Goal: Task Accomplishment & Management: Use online tool/utility

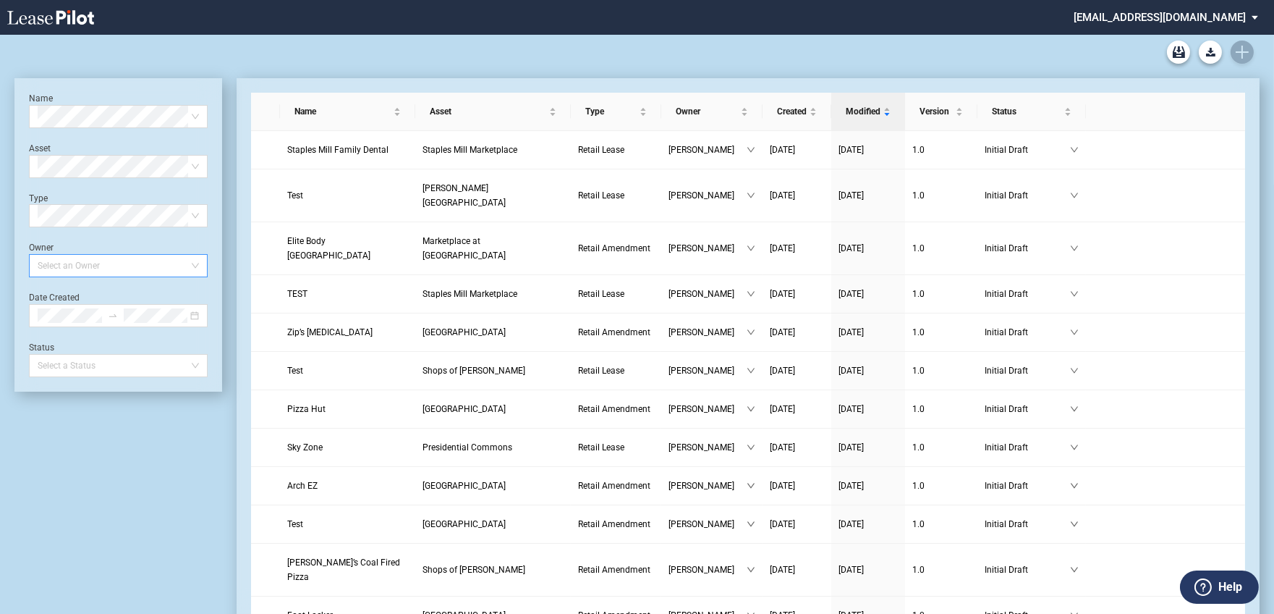
click at [167, 260] on div at bounding box center [111, 265] width 159 height 20
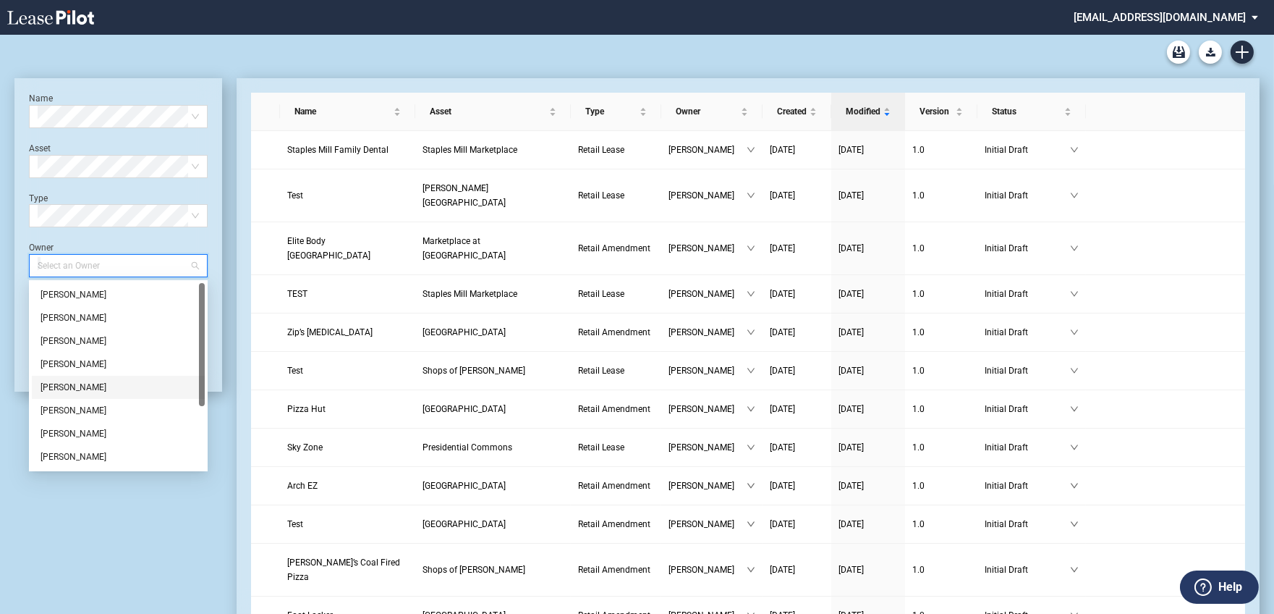
click at [97, 392] on div "Jamie Swain" at bounding box center [119, 387] width 156 height 14
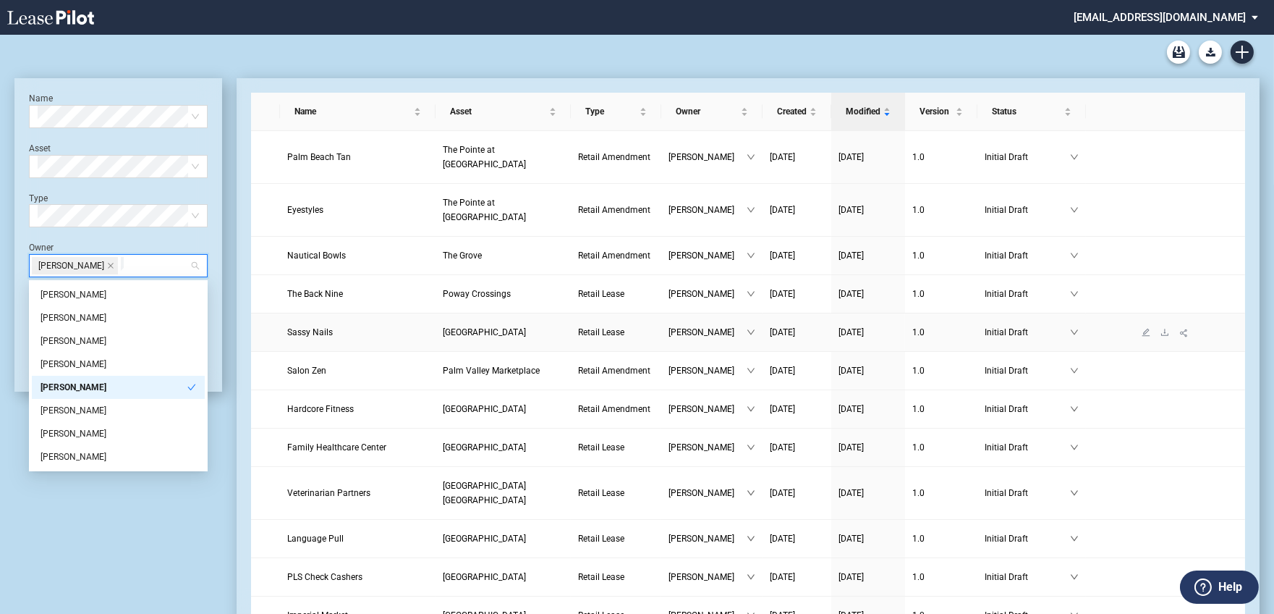
click at [310, 327] on span "Sassy Nails" at bounding box center [310, 332] width 46 height 10
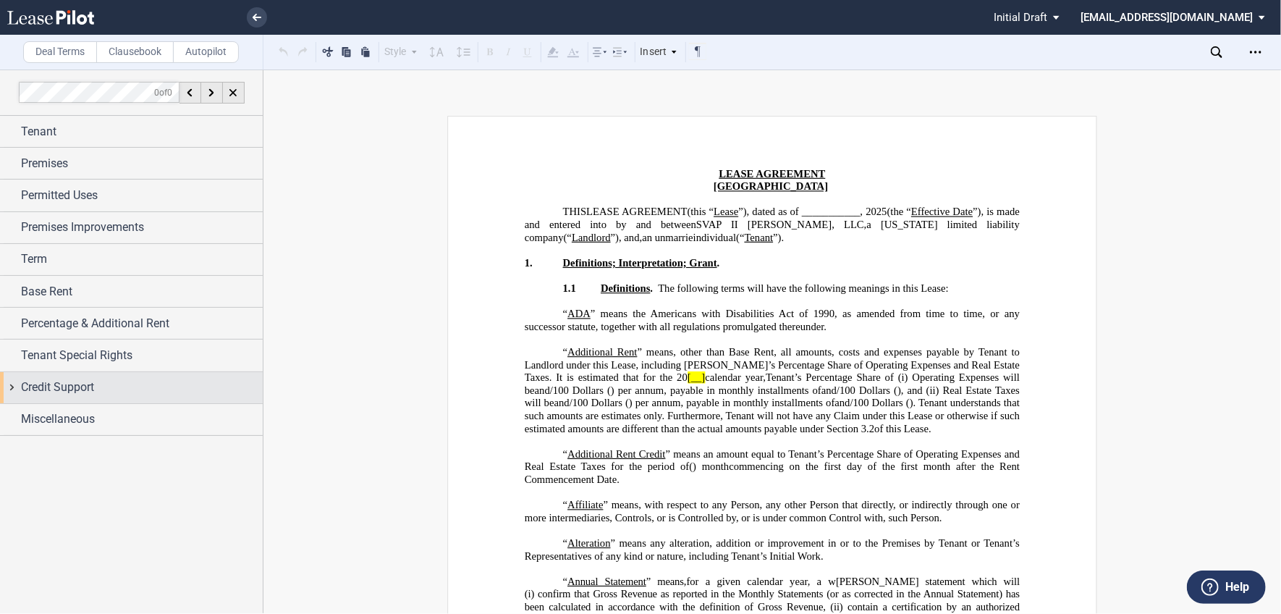
click at [78, 390] on span "Credit Support" at bounding box center [57, 386] width 73 height 17
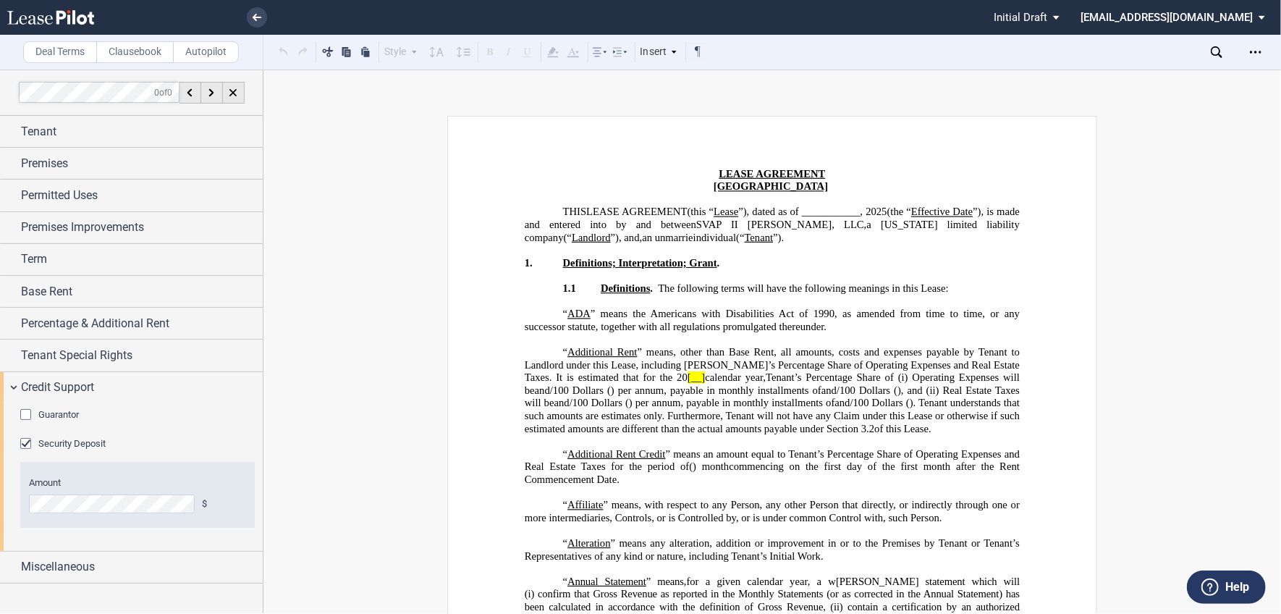
click at [49, 416] on span "Guarantor" at bounding box center [58, 414] width 41 height 11
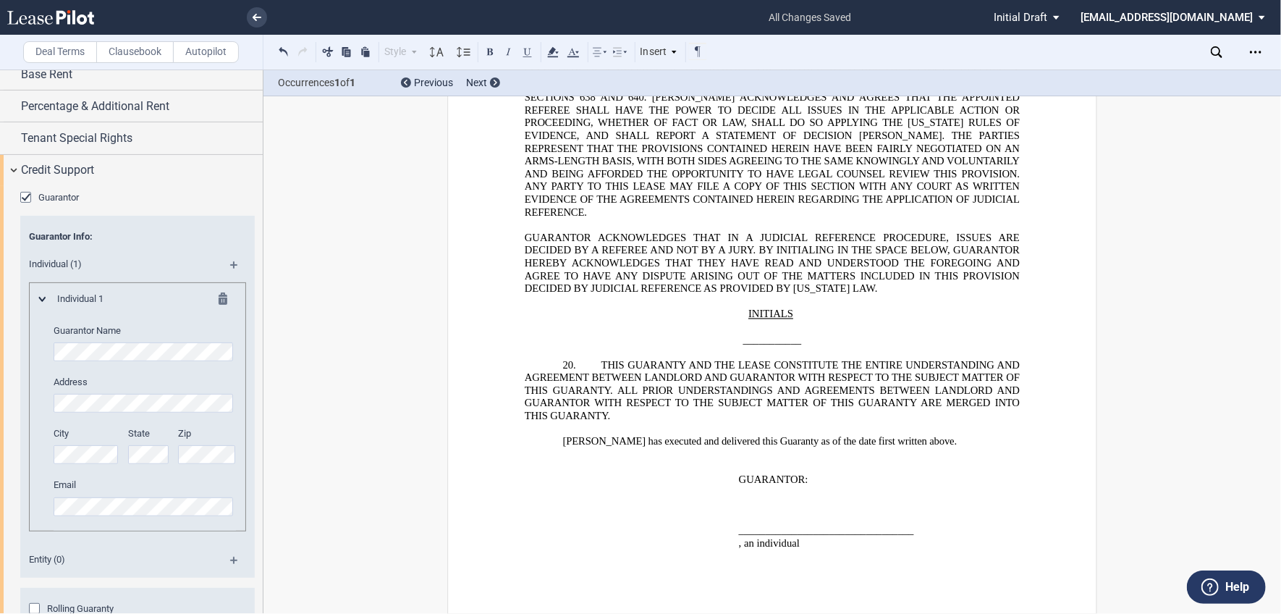
click at [928, 41] on div "Style Normal 8pt 9pt 10pt 10.5pt 11pt 12pt 14pt 16pt Normal 1 1.15 1.5 2 3 No C…" at bounding box center [643, 52] width 760 height 35
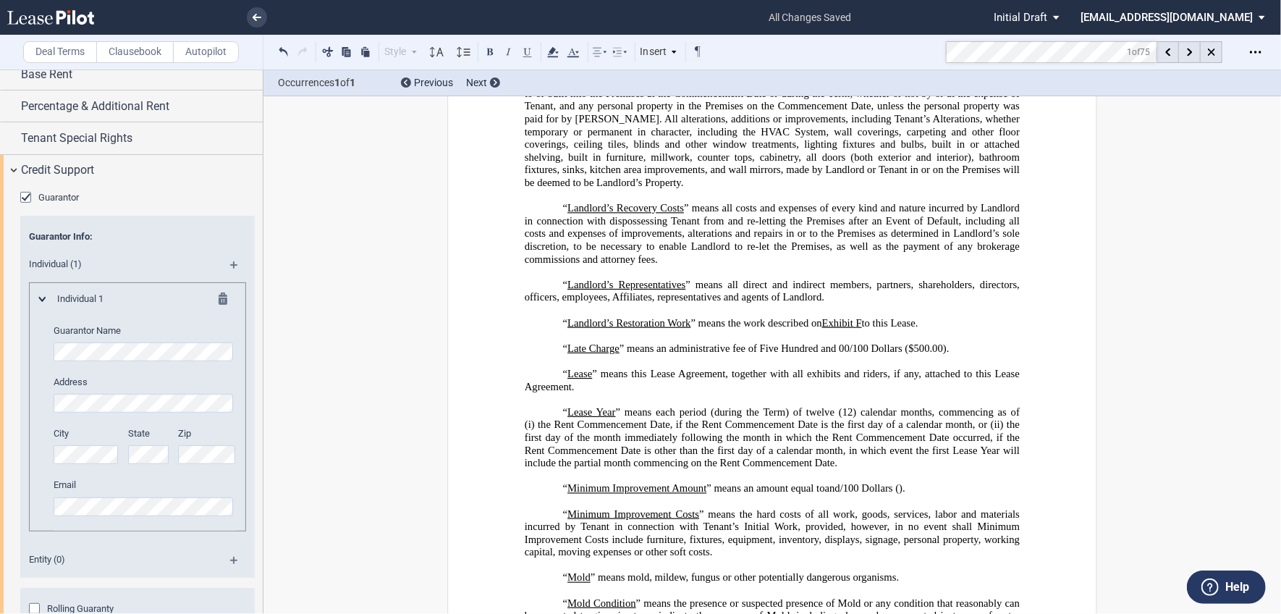
scroll to position [2579, 0]
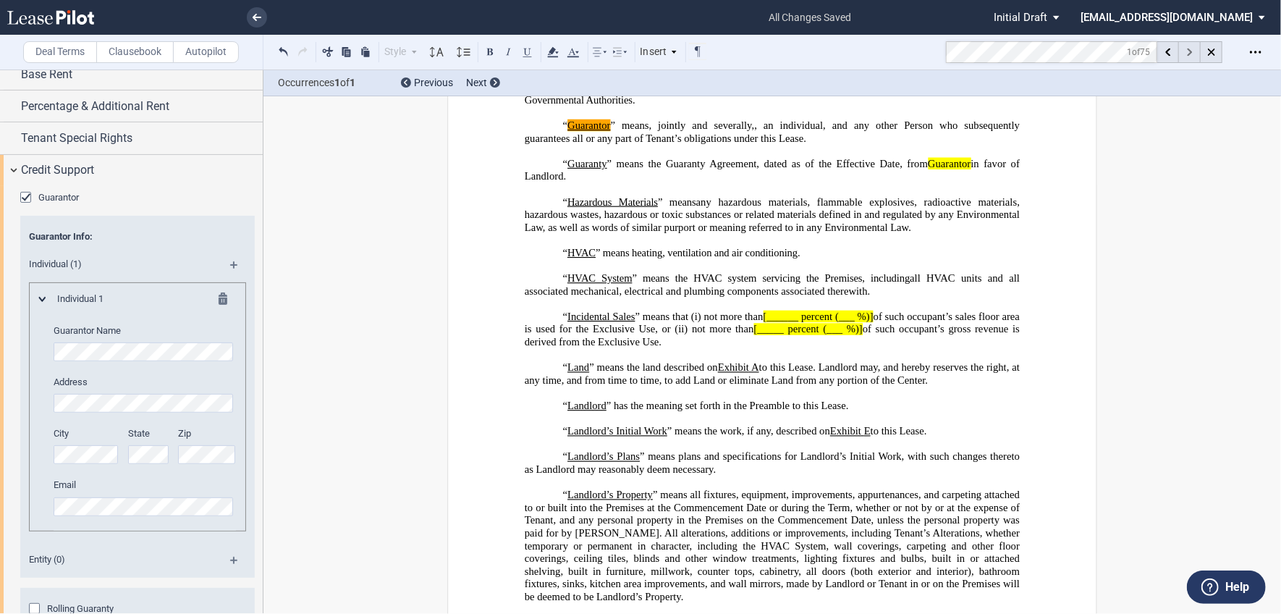
click at [1189, 52] on icon at bounding box center [1189, 52] width 5 height 8
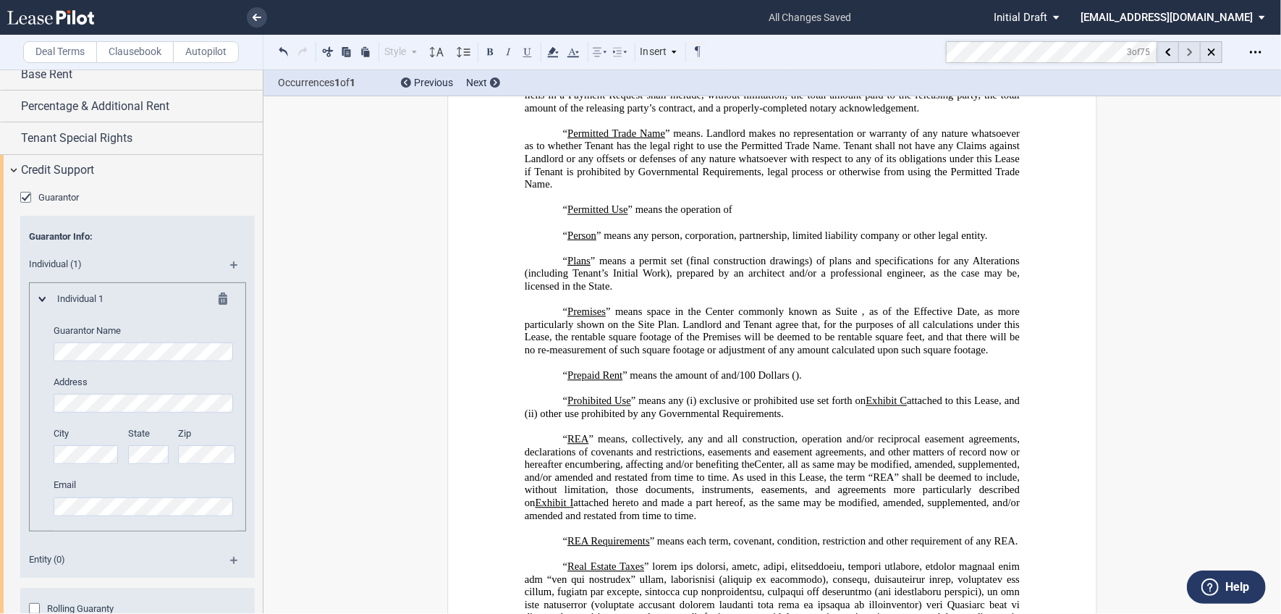
scroll to position [5551, 0]
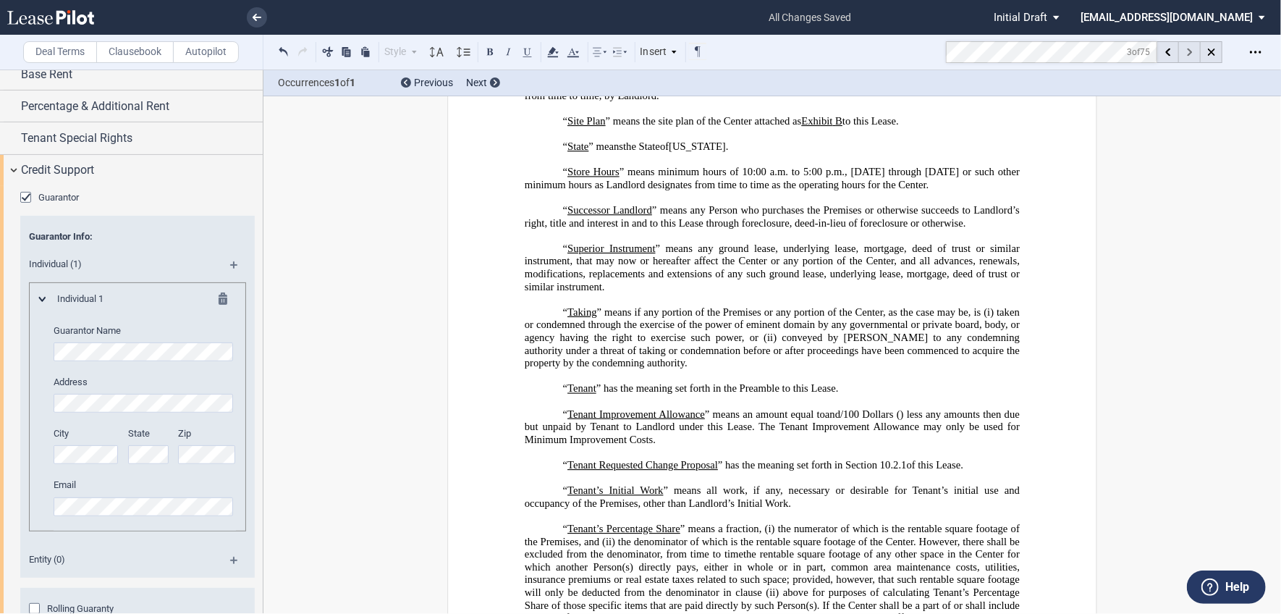
click at [1193, 53] on div at bounding box center [1190, 52] width 22 height 22
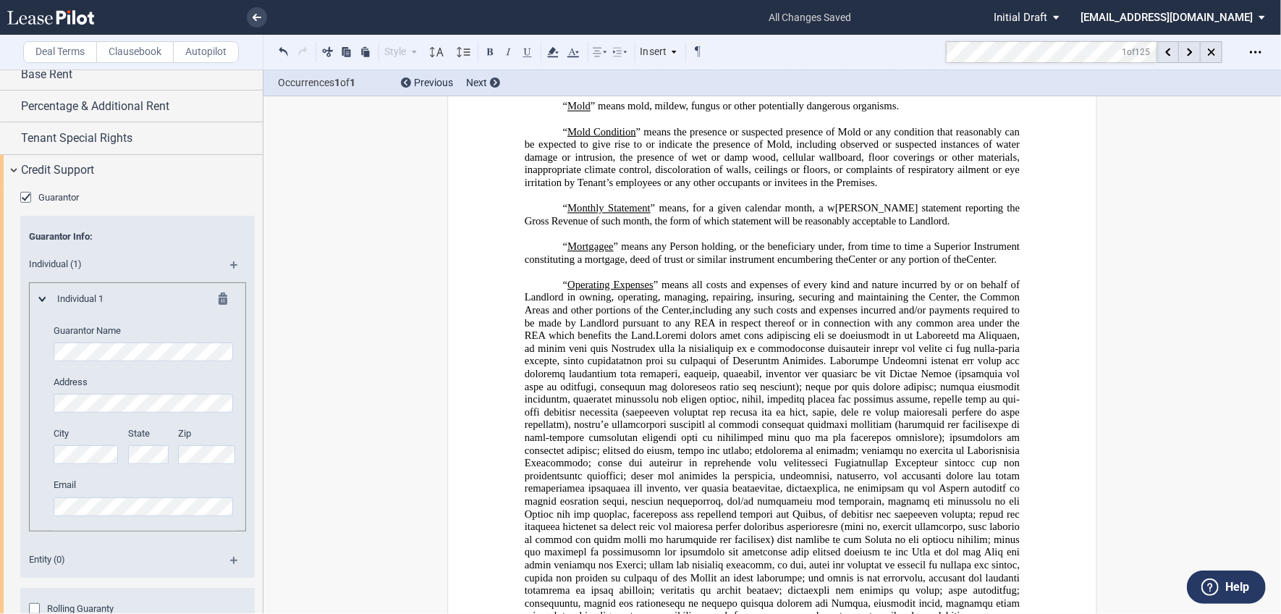
scroll to position [2579, 0]
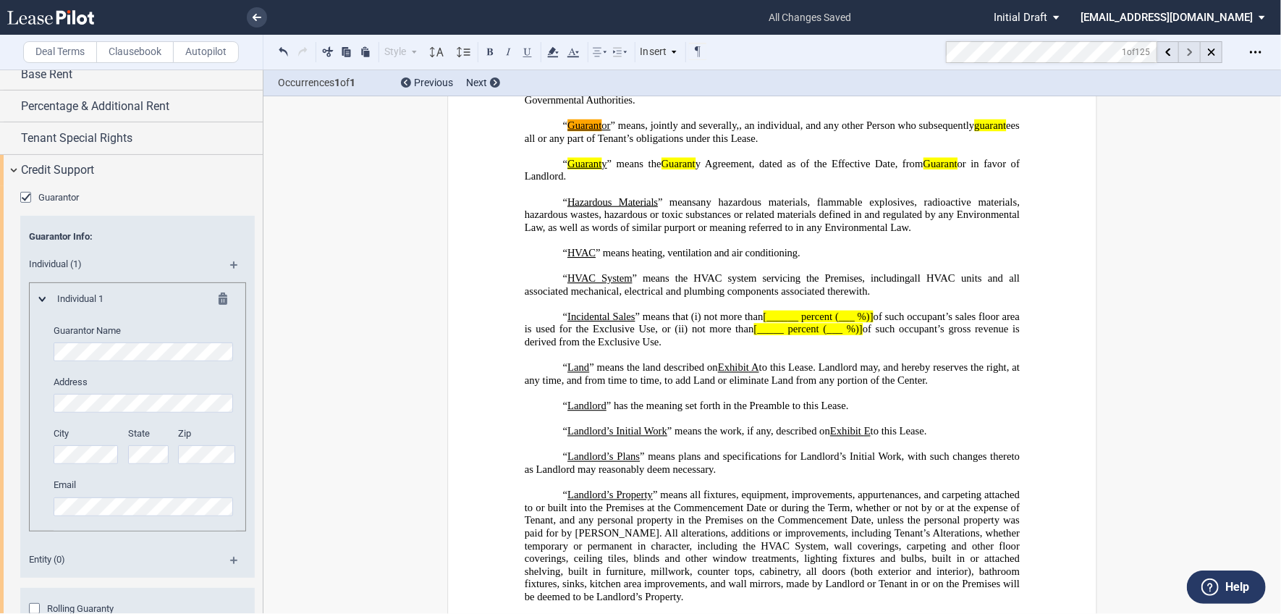
click at [1191, 51] on icon at bounding box center [1189, 52] width 5 height 8
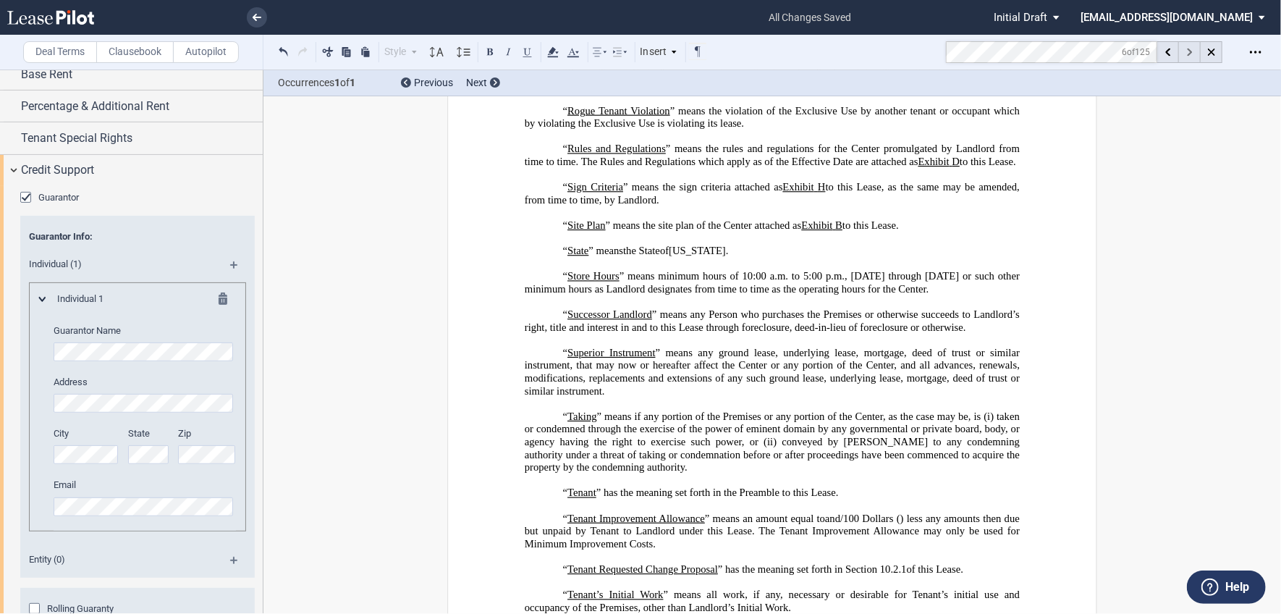
scroll to position [5551, 0]
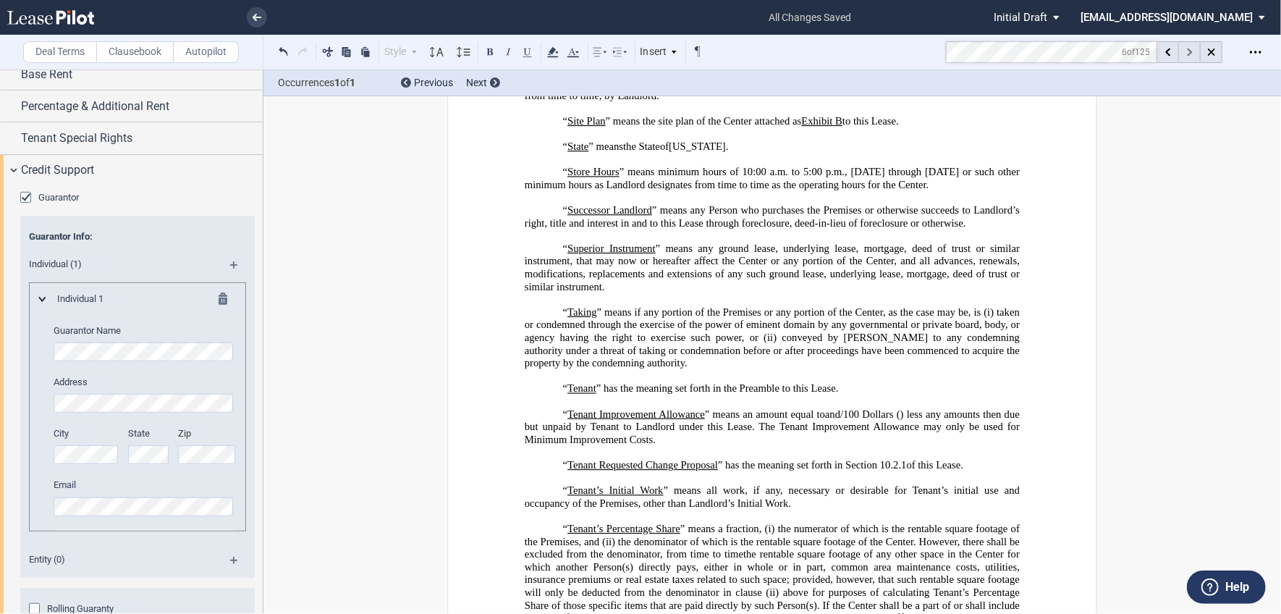
click at [1191, 51] on icon at bounding box center [1189, 52] width 5 height 8
click at [1193, 54] on div at bounding box center [1190, 52] width 22 height 22
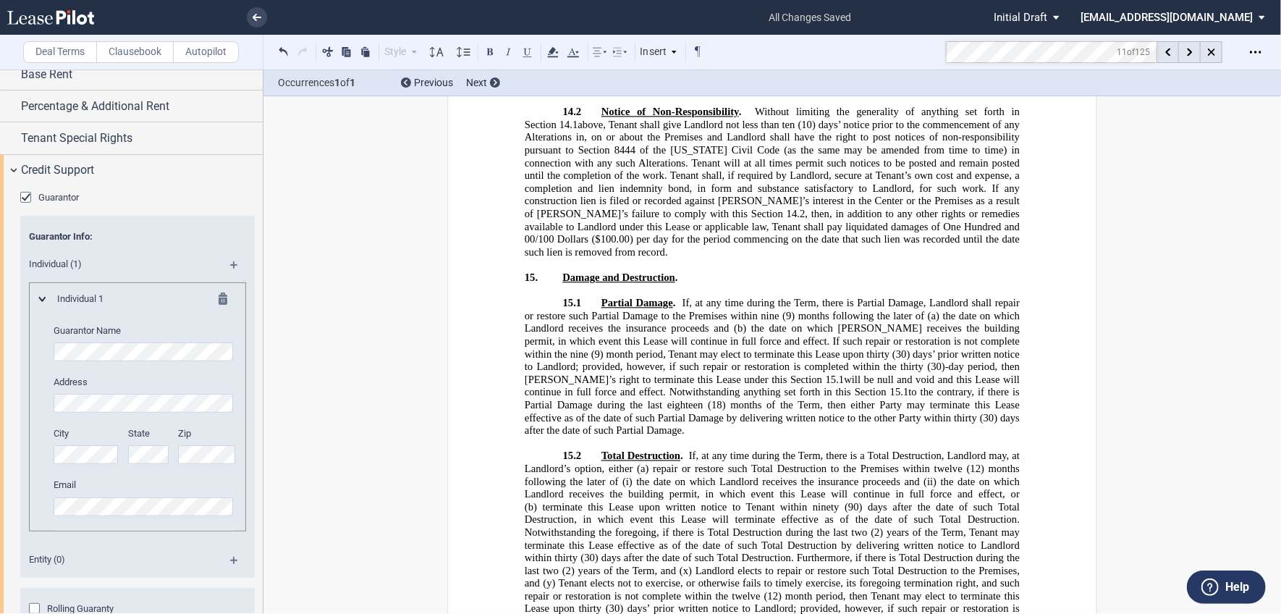
scroll to position [14016, 0]
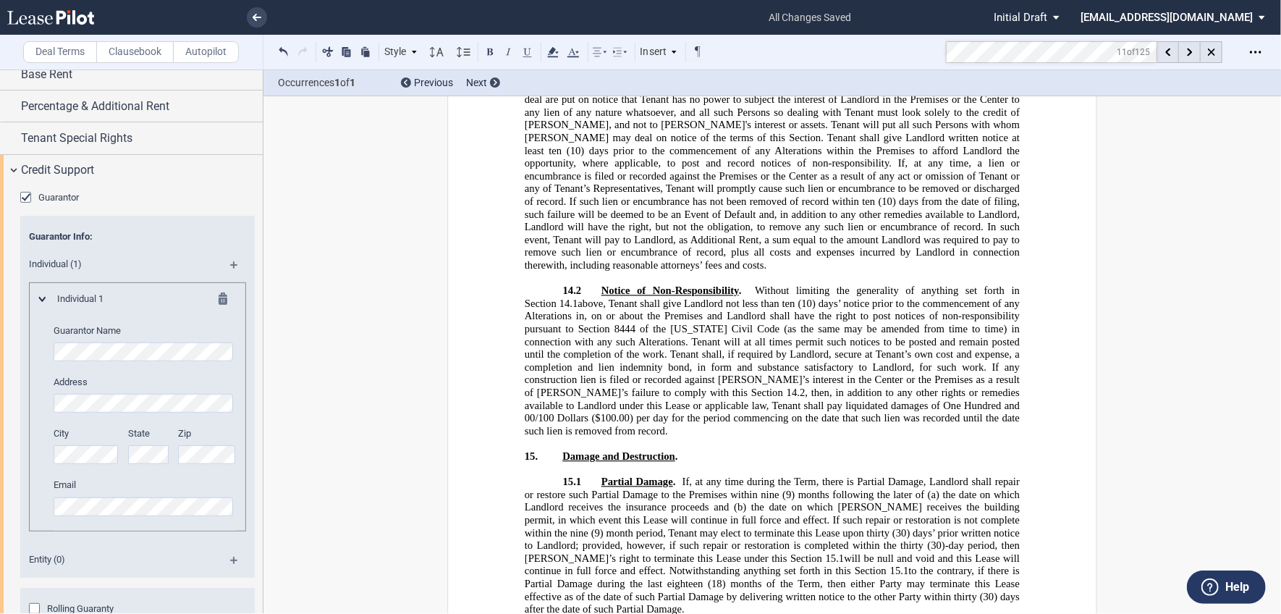
scroll to position [13798, 0]
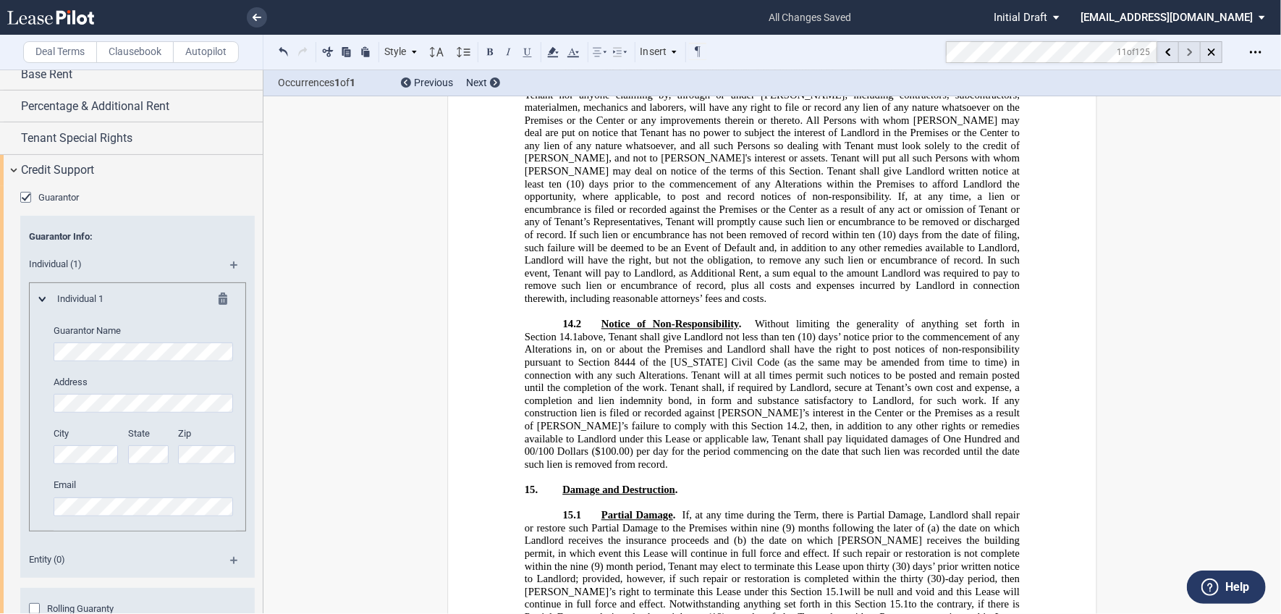
click at [1187, 52] on icon at bounding box center [1189, 52] width 5 height 8
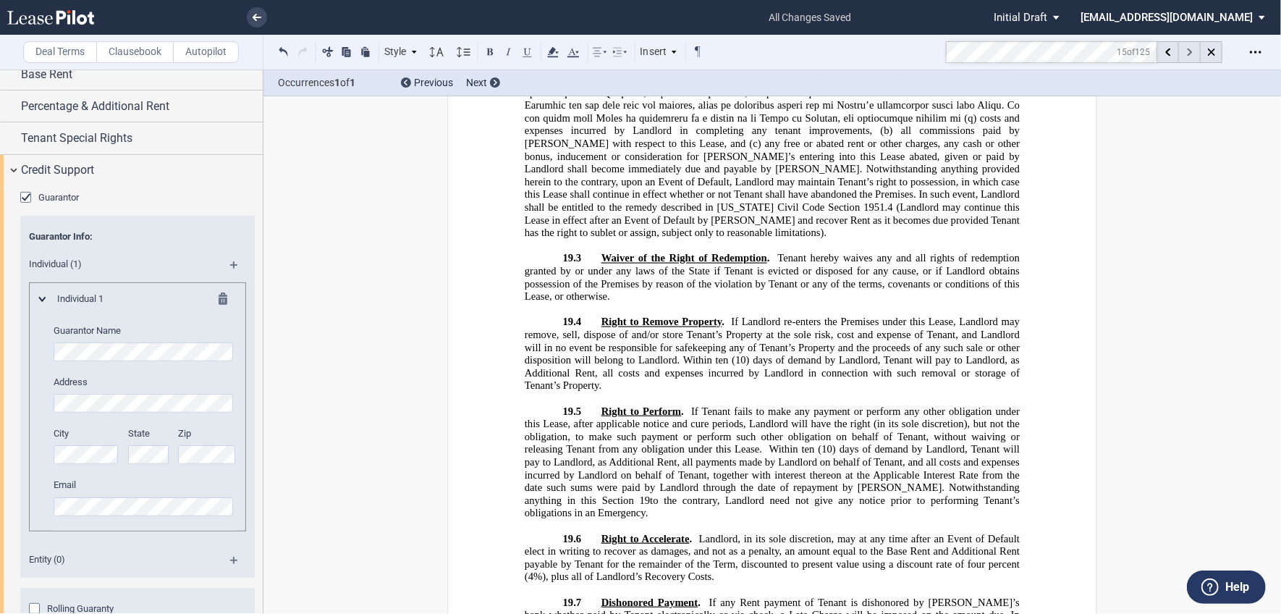
scroll to position [16700, 0]
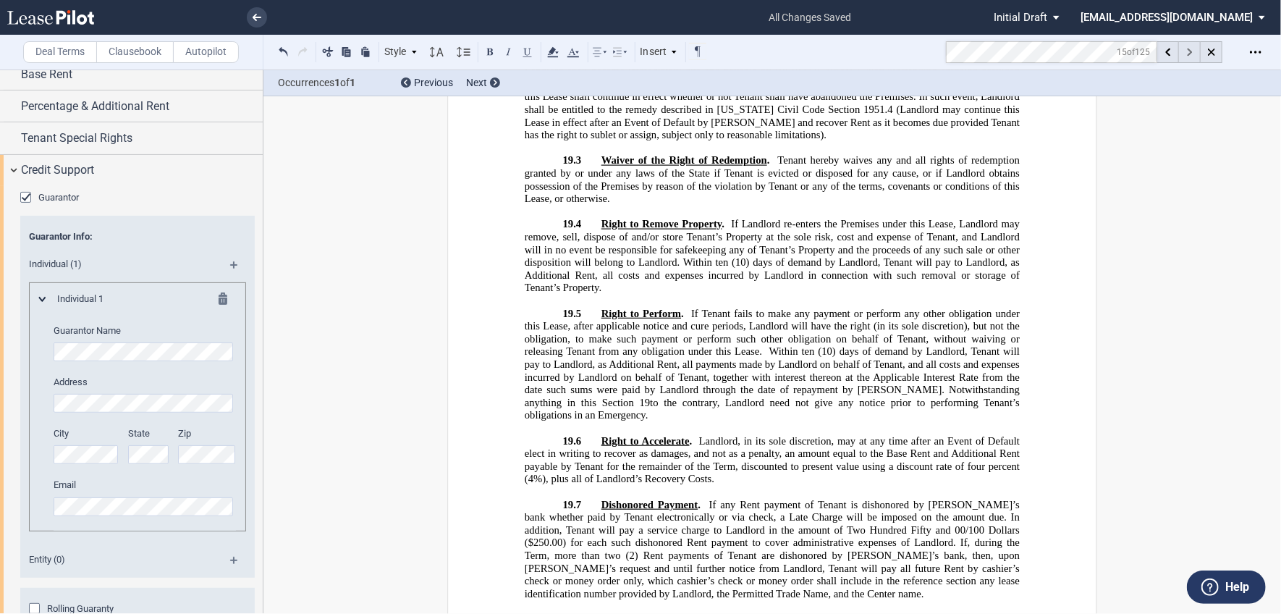
click at [1192, 51] on div at bounding box center [1190, 52] width 22 height 22
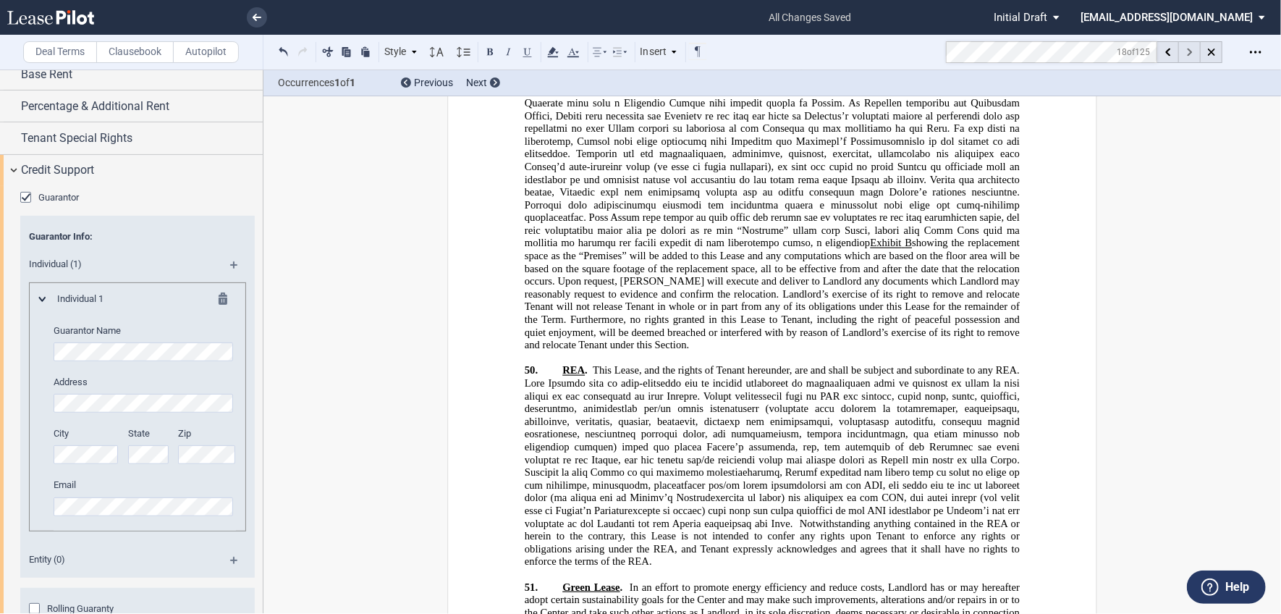
scroll to position [23888, 0]
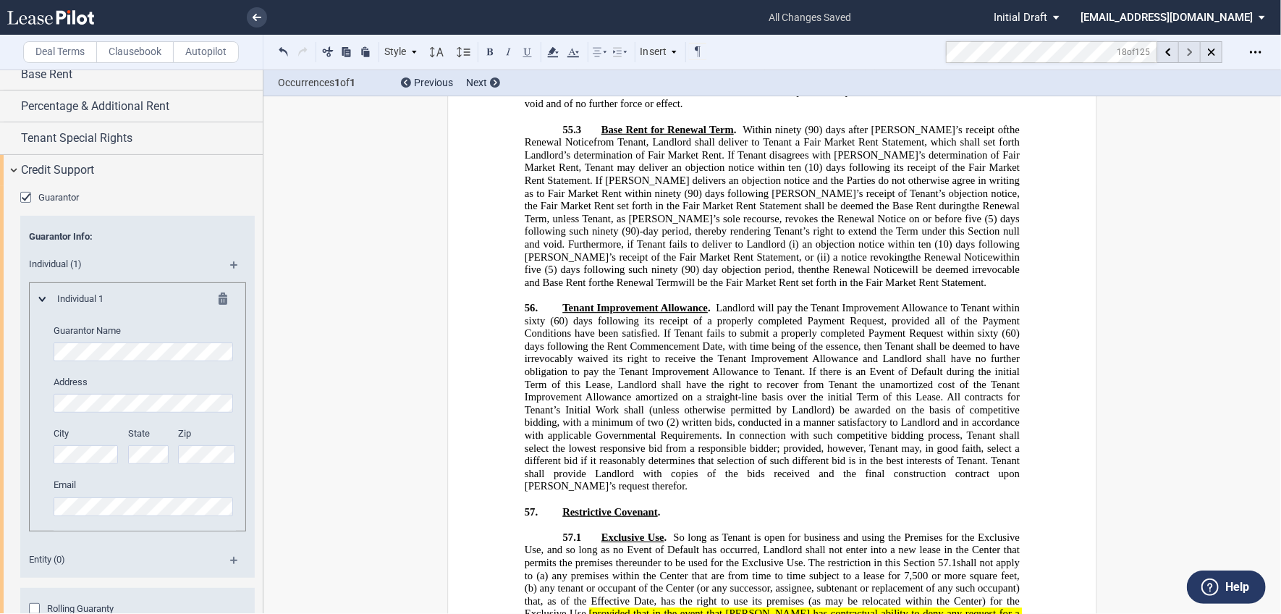
click at [1189, 51] on icon at bounding box center [1189, 52] width 5 height 8
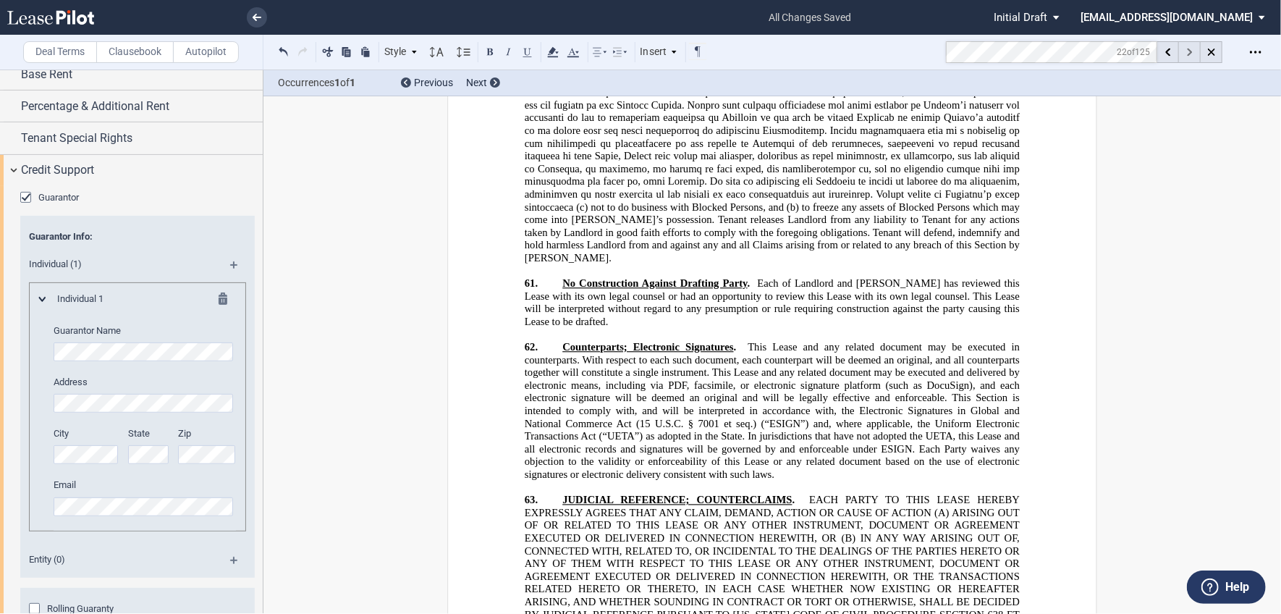
scroll to position [25599, 0]
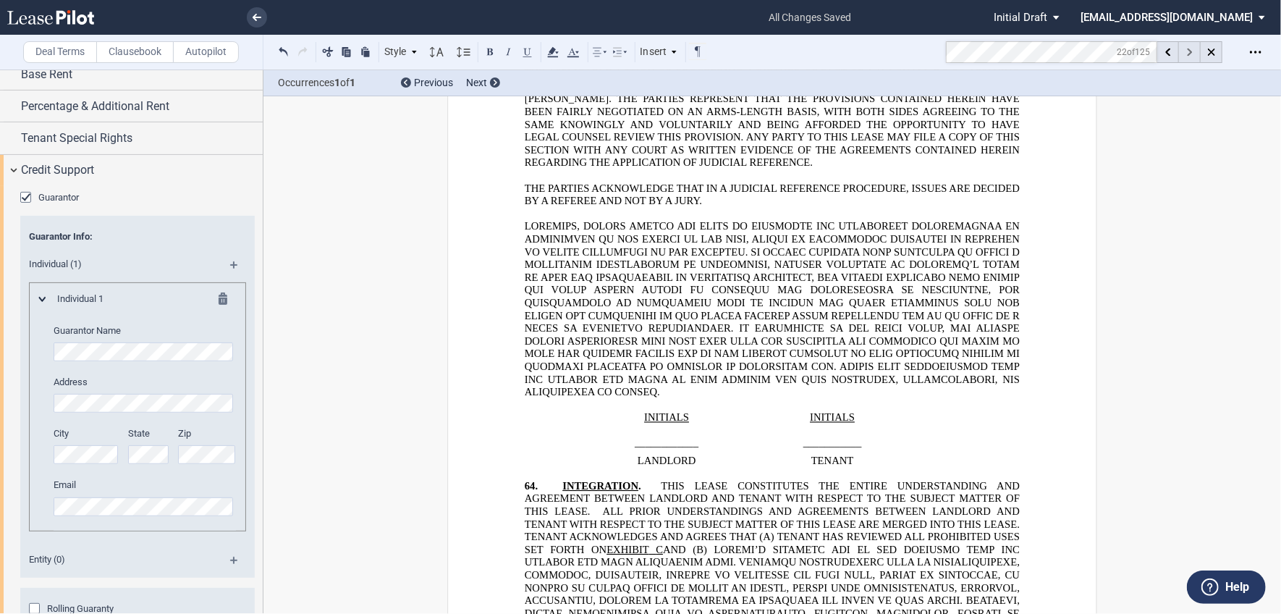
click at [1185, 59] on div at bounding box center [1190, 52] width 22 height 22
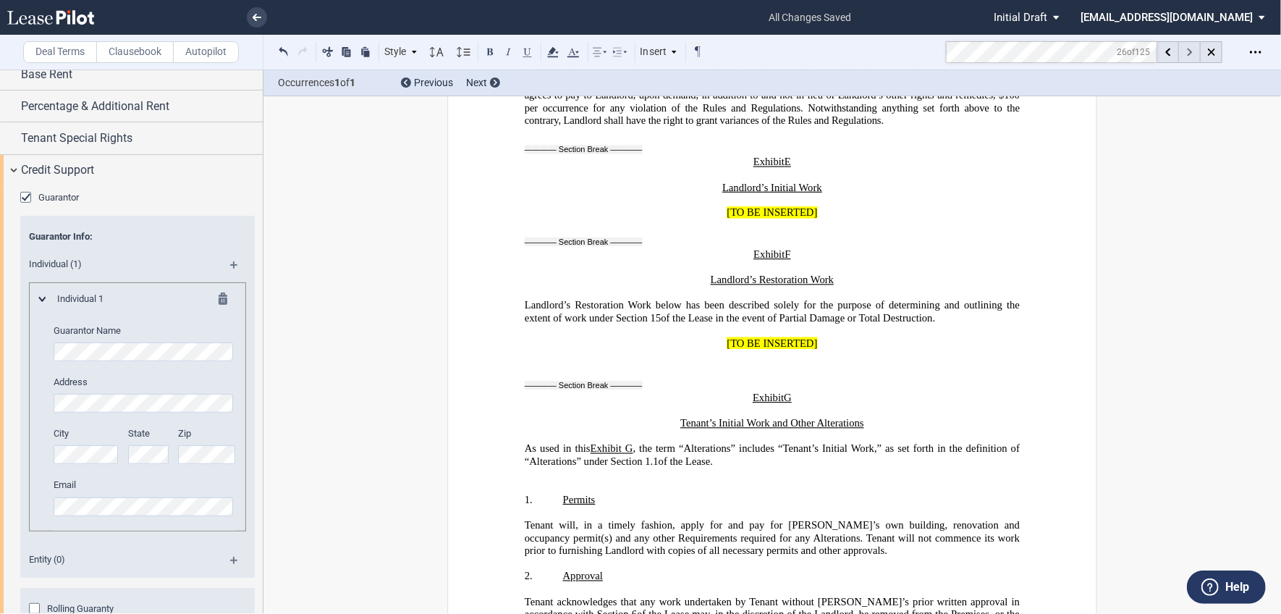
scroll to position [32821, 0]
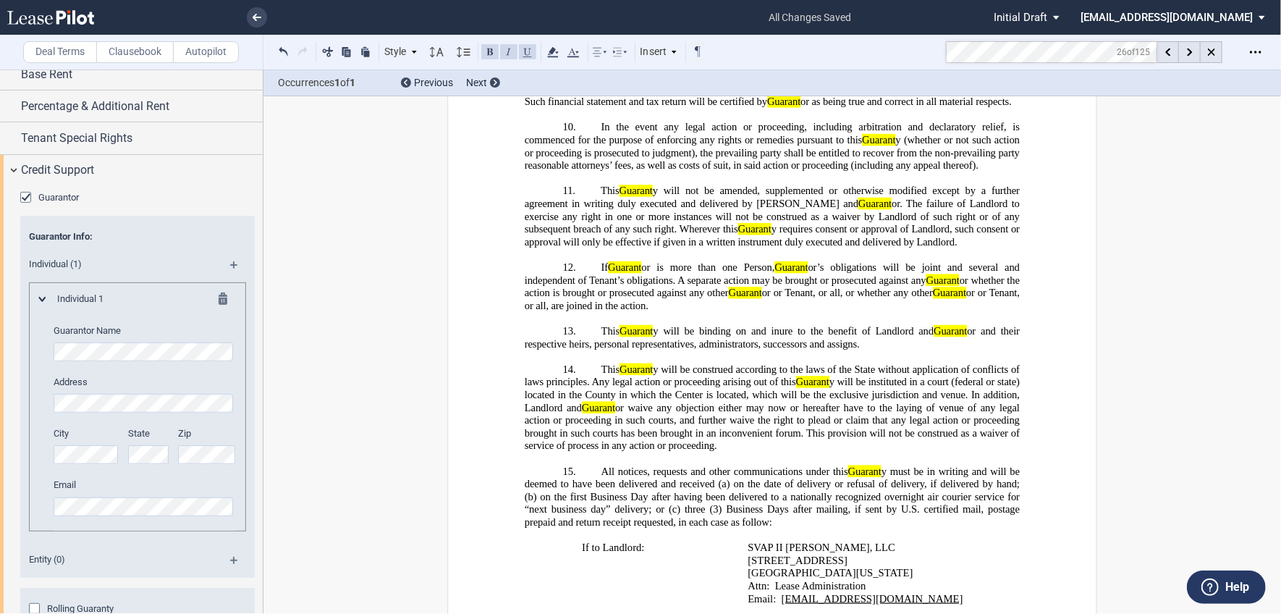
scroll to position [32966, 0]
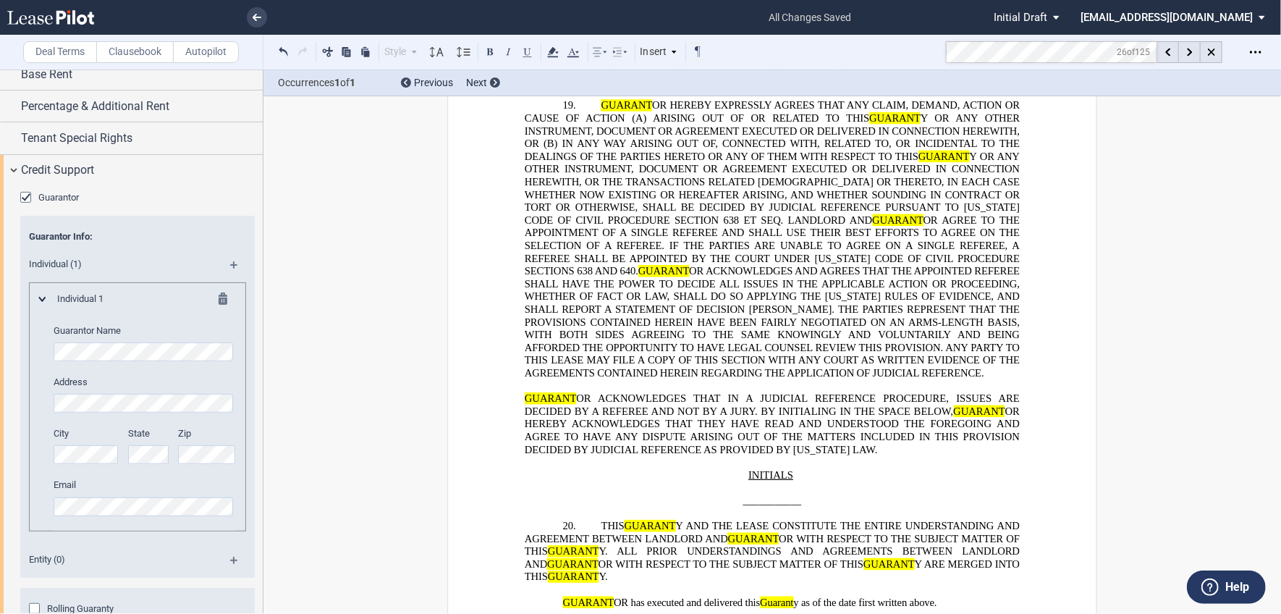
scroll to position [33761, 0]
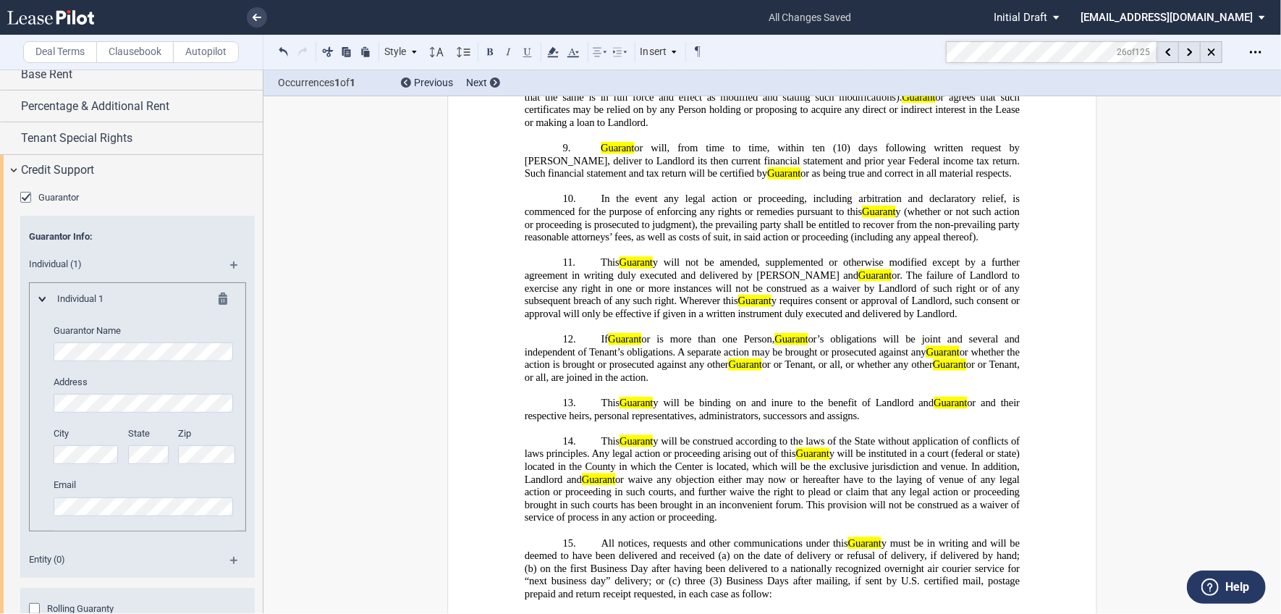
scroll to position [32966, 0]
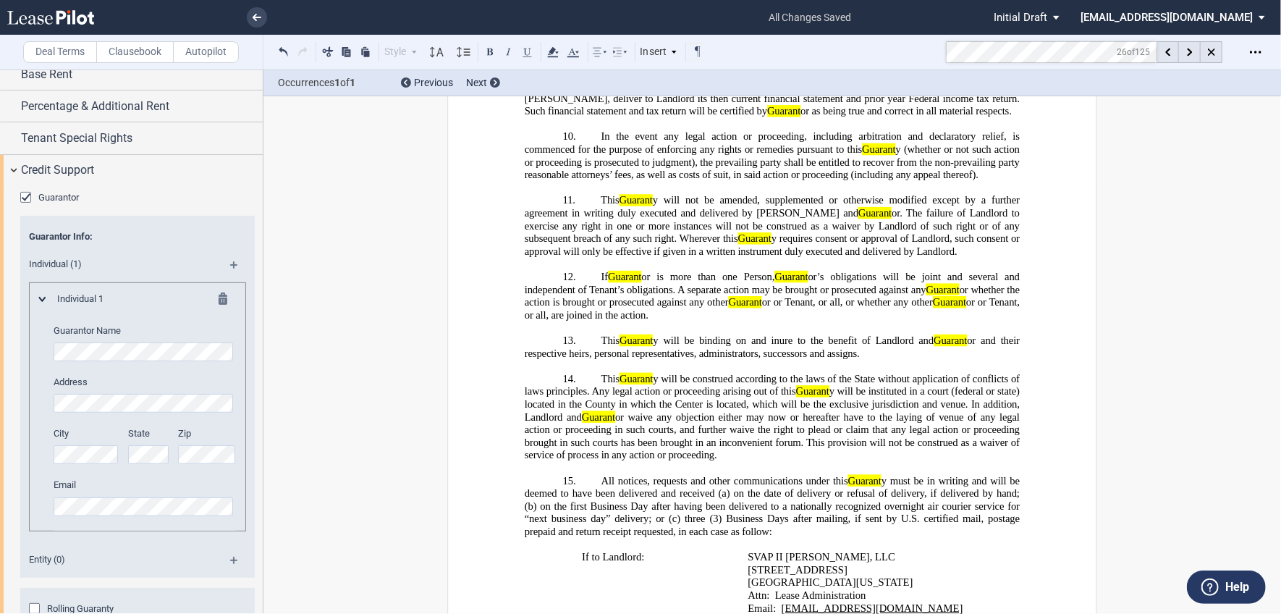
drag, startPoint x: 694, startPoint y: 152, endPoint x: 695, endPoint y: 305, distance: 152.7
click at [695, 305] on div "GUARANT Y AGREEMENT THIS GUARANT Y AGREEMENT (this “ Guarant y ”), dated as of …" at bounding box center [772, 212] width 495 height 2616
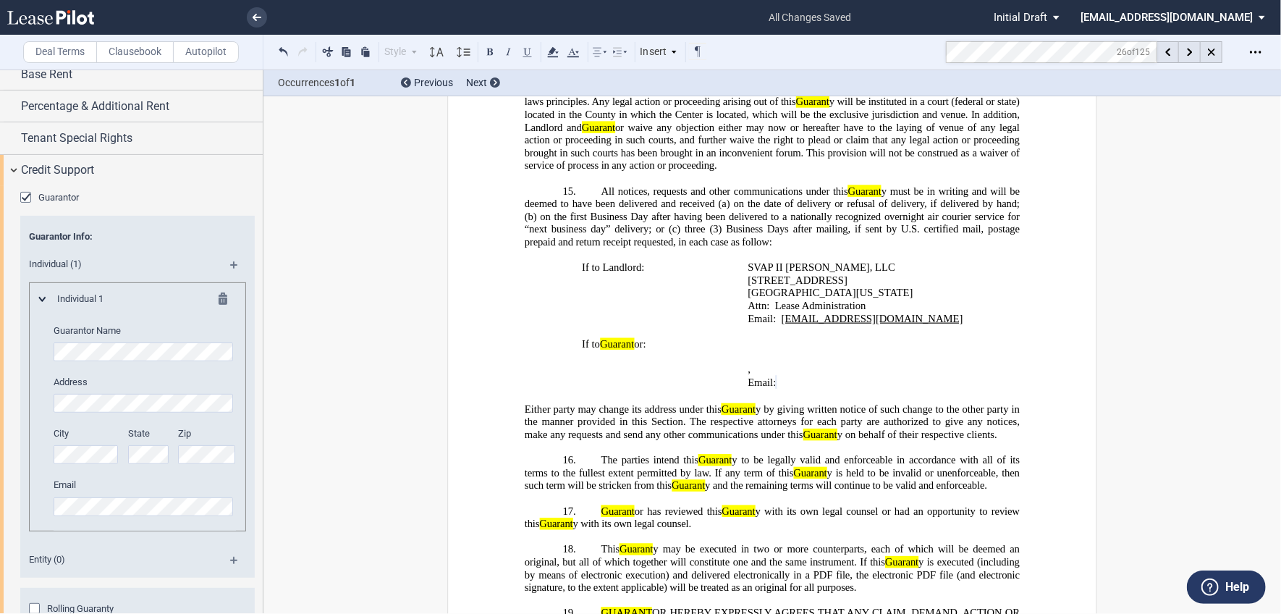
scroll to position [33110, 0]
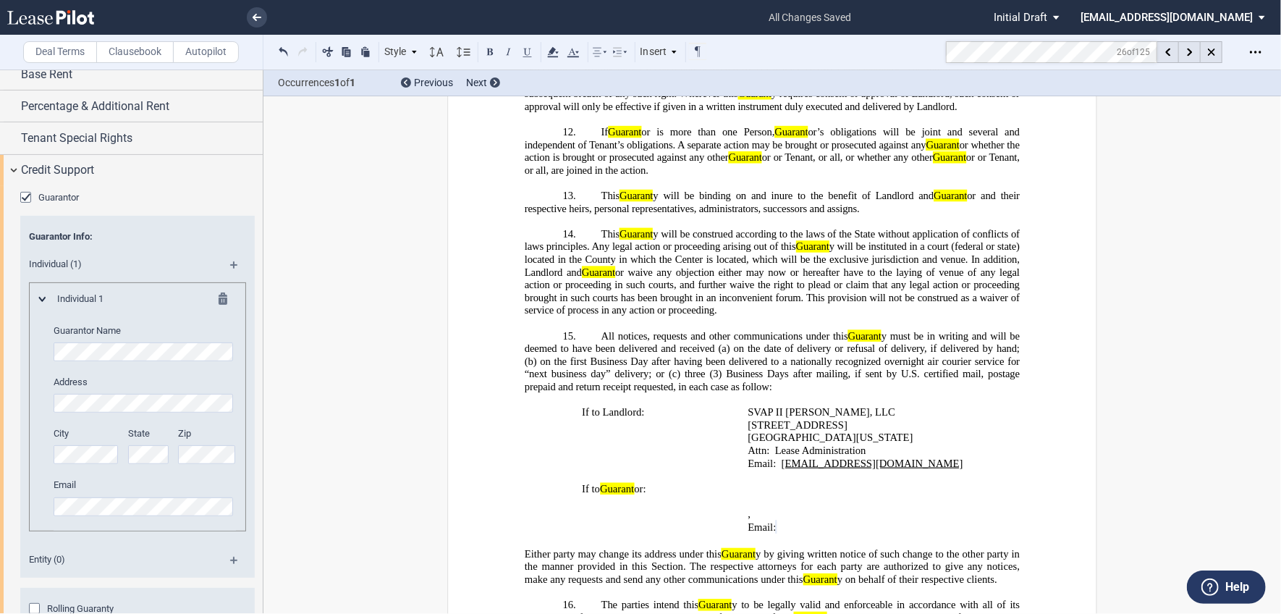
drag, startPoint x: 597, startPoint y: 188, endPoint x: 955, endPoint y: 245, distance: 362.7
drag, startPoint x: 955, startPoint y: 245, endPoint x: 867, endPoint y: 211, distance: 94.9
copy span "Guarant or irrevocably guarant ees to Landlord the prompt and full payment of a…"
drag, startPoint x: 596, startPoint y: 270, endPoint x: 648, endPoint y: 401, distance: 140.7
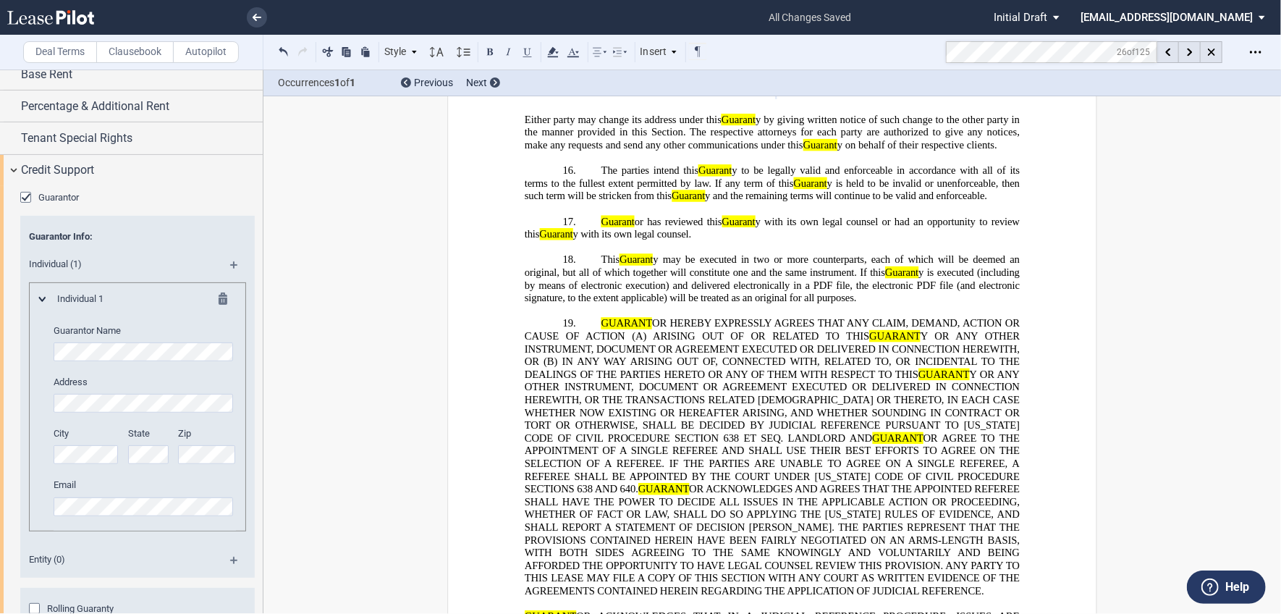
scroll to position [33327, 0]
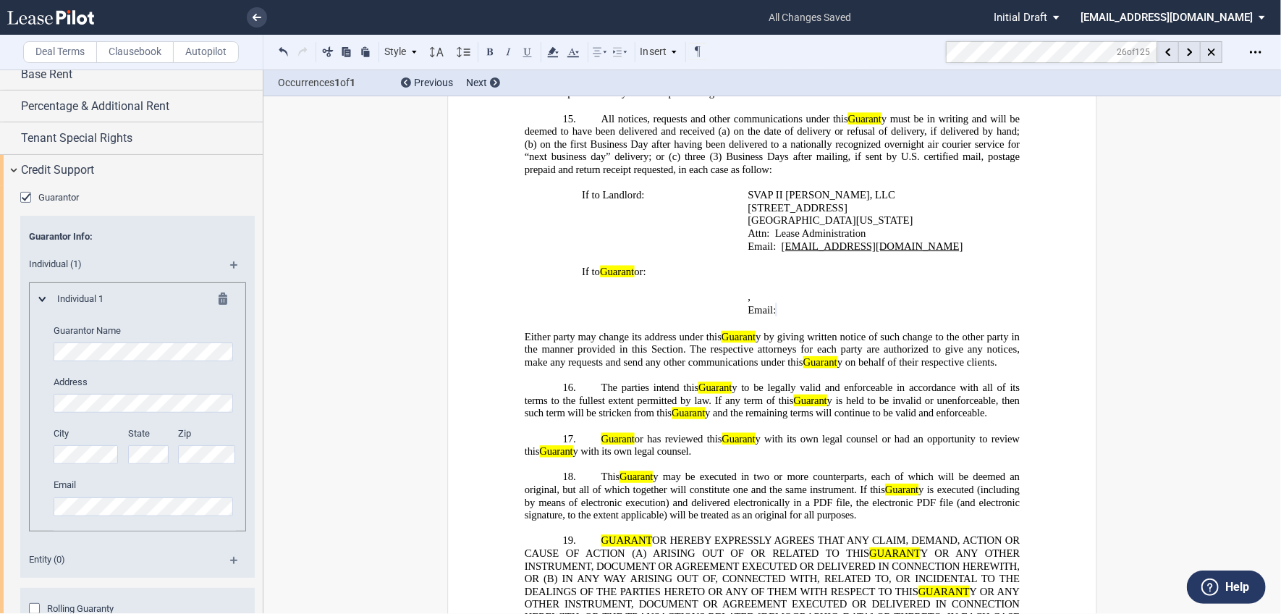
drag, startPoint x: 598, startPoint y: 214, endPoint x: 1016, endPoint y: 276, distance: 422.1
drag, startPoint x: 595, startPoint y: 307, endPoint x: 661, endPoint y: 425, distance: 135.4
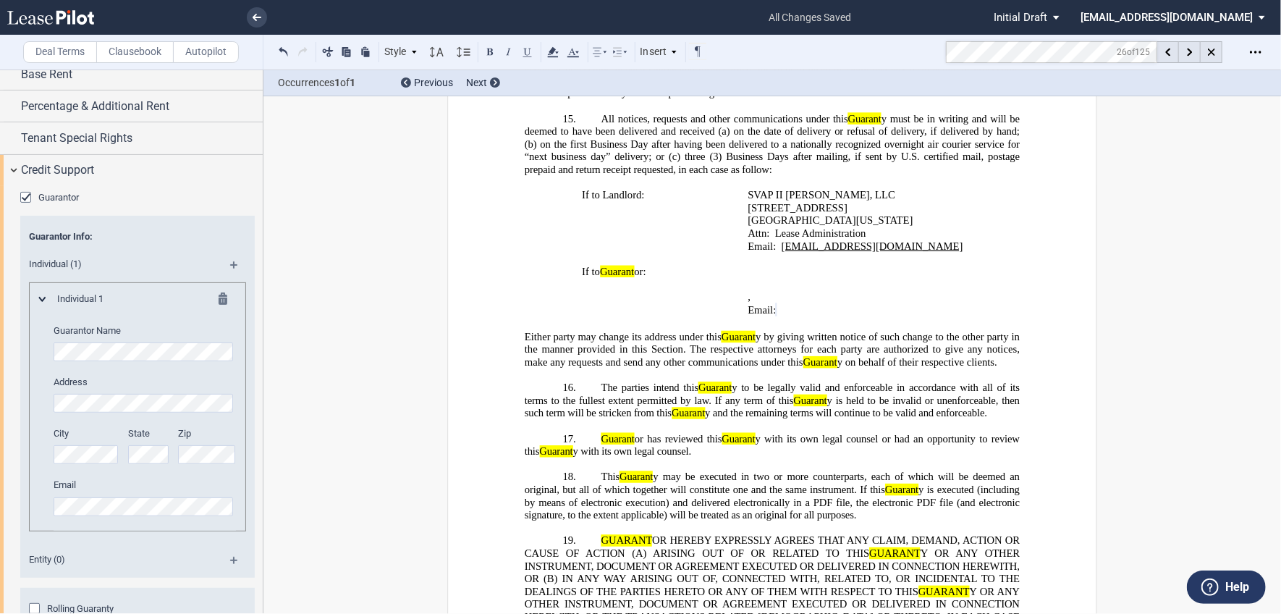
drag, startPoint x: 661, startPoint y: 425, endPoint x: 619, endPoint y: 355, distance: 82.1
copy span "In the event of a default under the Lease or under this Guarant y, Guarant or w…"
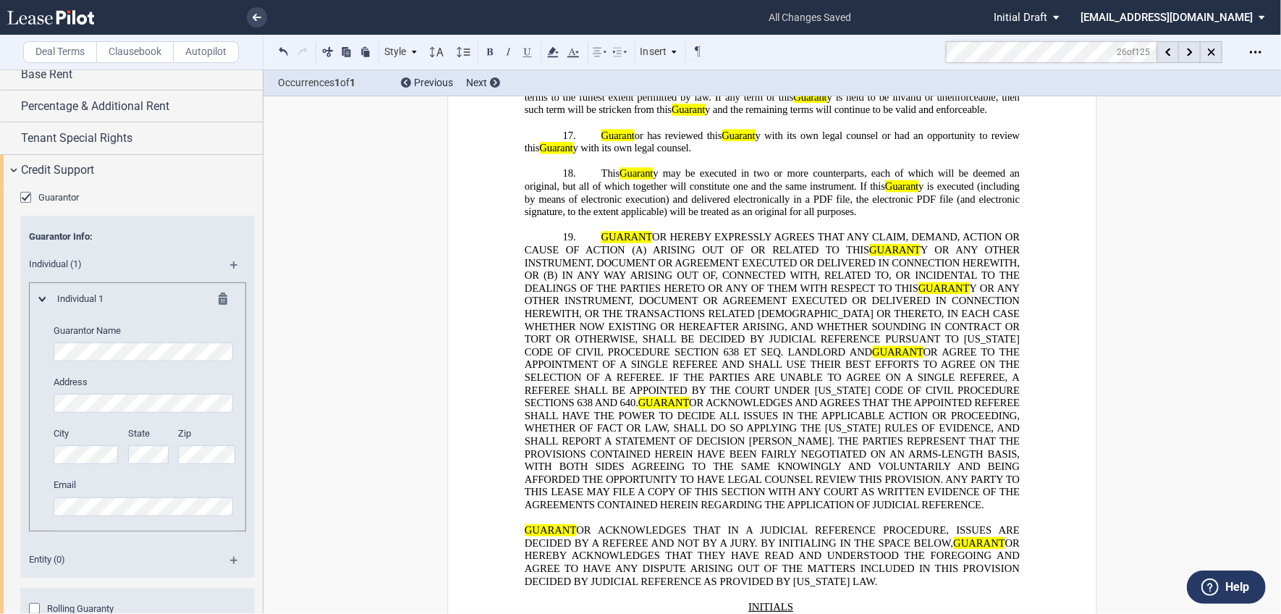
scroll to position [33544, 0]
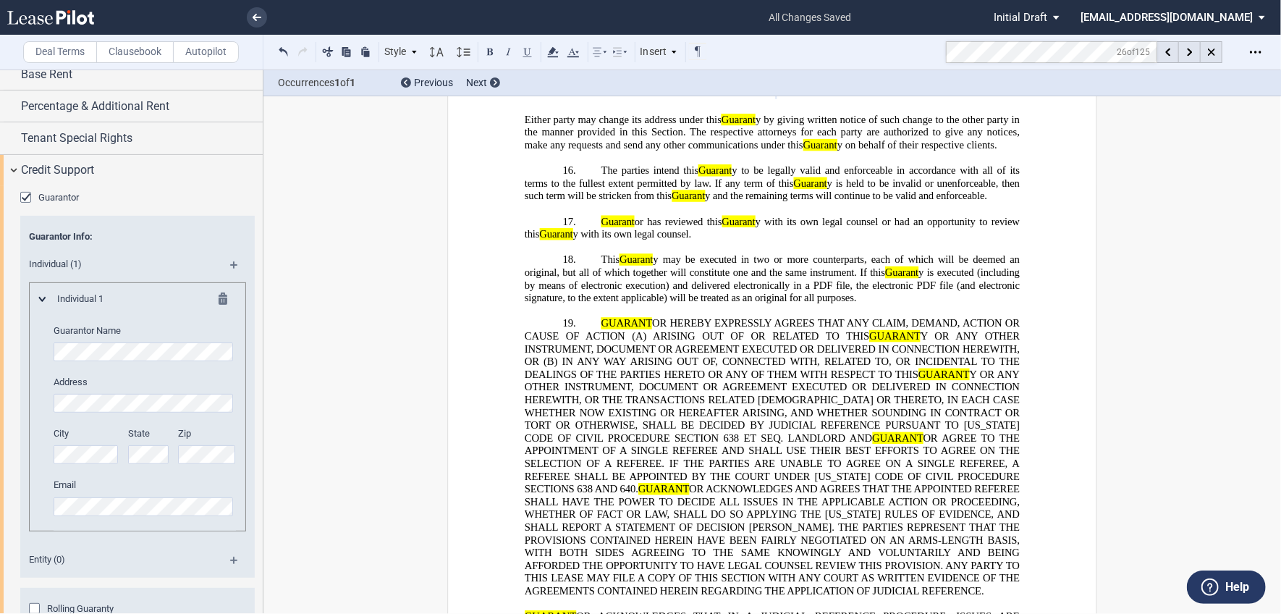
drag, startPoint x: 598, startPoint y: 235, endPoint x: 759, endPoint y: 349, distance: 197.2
drag, startPoint x: 598, startPoint y: 378, endPoint x: 927, endPoint y: 402, distance: 330.1
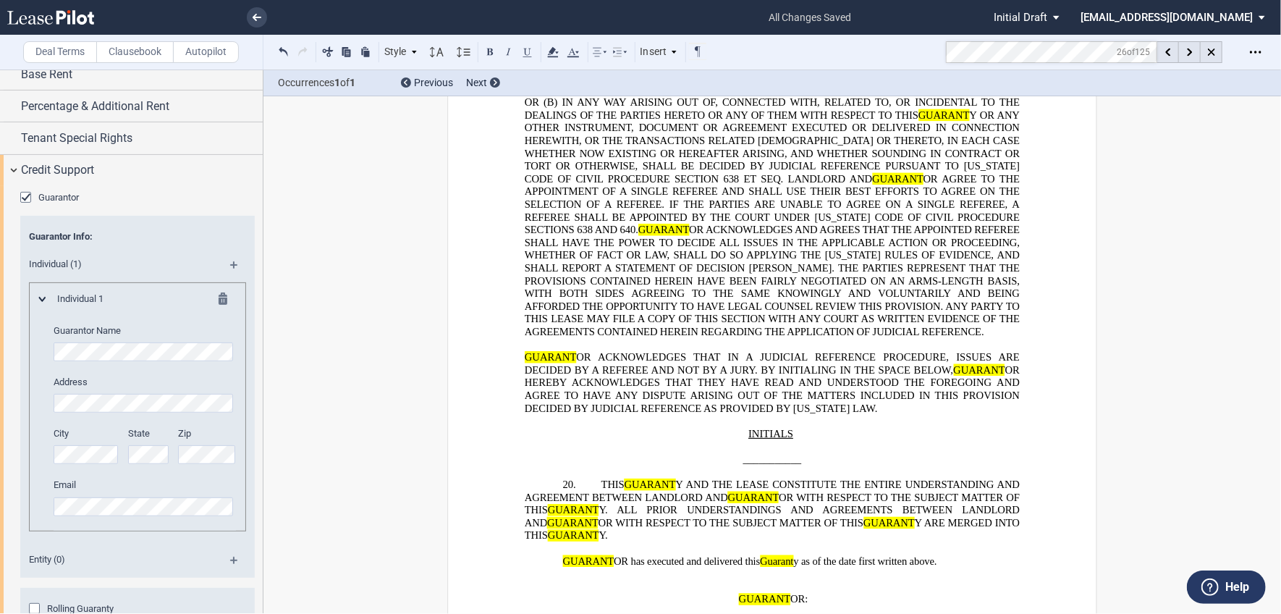
scroll to position [33834, 0]
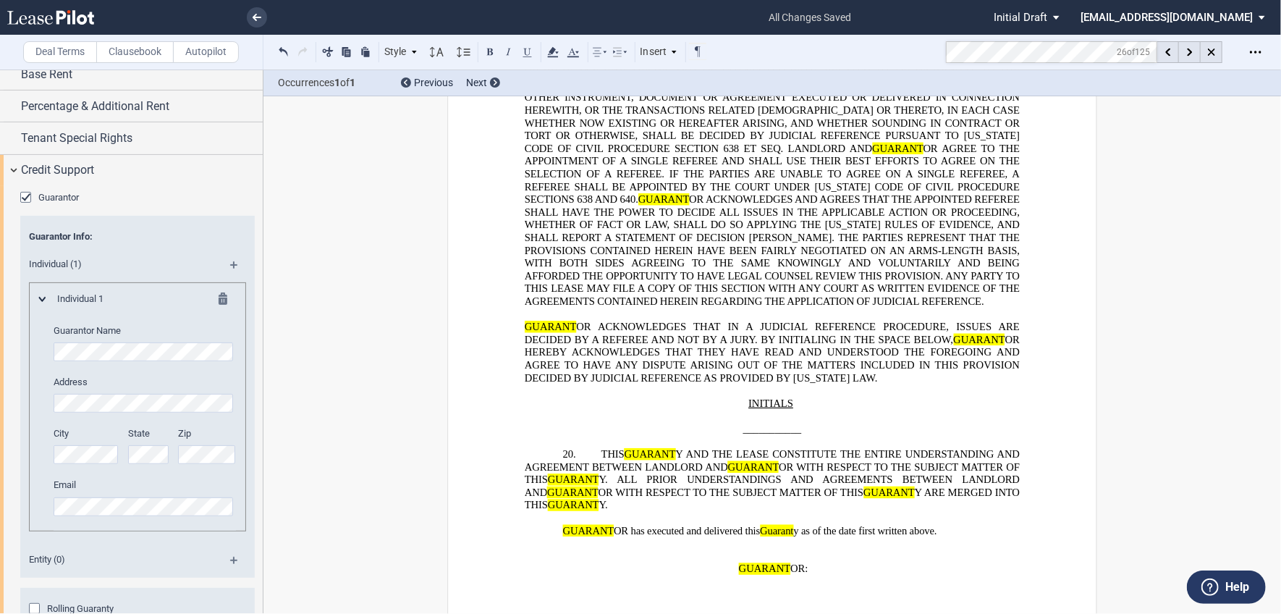
drag, startPoint x: 594, startPoint y: 145, endPoint x: 666, endPoint y: 357, distance: 224.5
drag, startPoint x: 597, startPoint y: 381, endPoint x: 577, endPoint y: 454, distance: 76.5
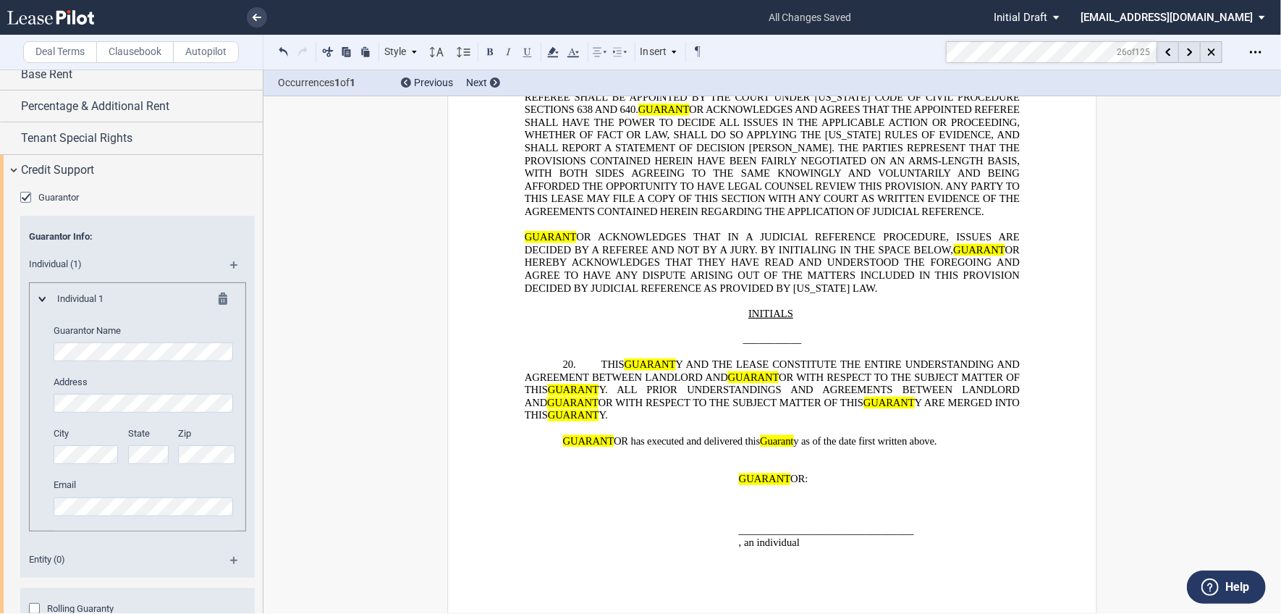
scroll to position [34196, 0]
drag, startPoint x: 594, startPoint y: 114, endPoint x: 949, endPoint y: 138, distance: 355.4
drag, startPoint x: 594, startPoint y: 166, endPoint x: 983, endPoint y: 202, distance: 390.9
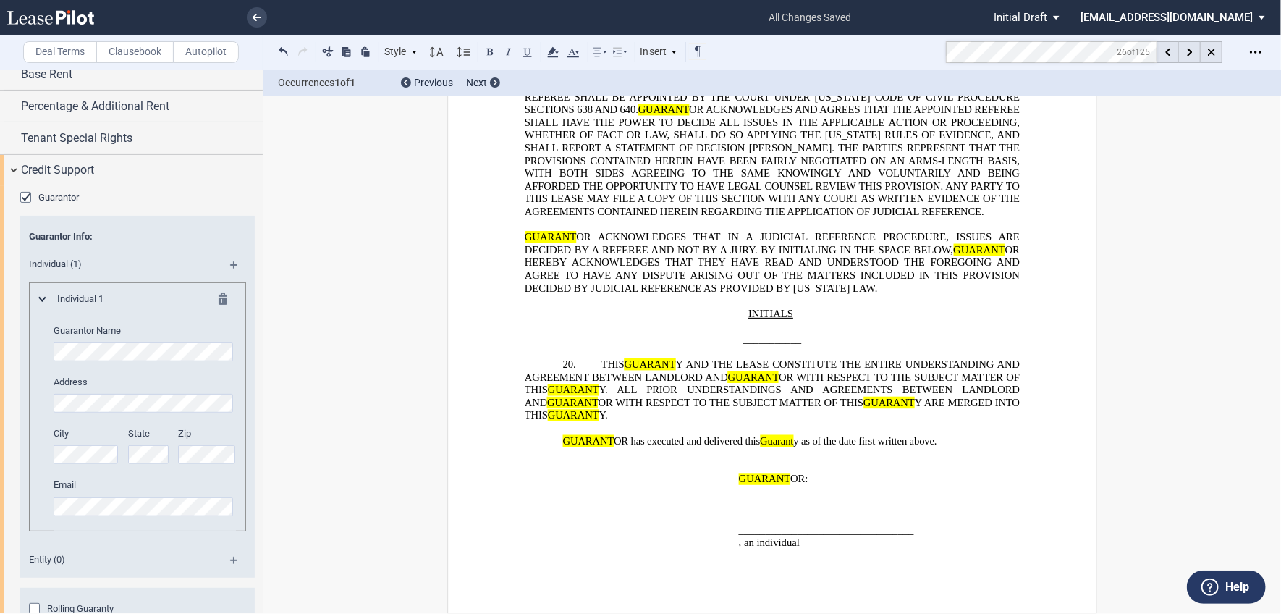
drag, startPoint x: 596, startPoint y: 233, endPoint x: 881, endPoint y: 281, distance: 288.5
drag, startPoint x: 598, startPoint y: 306, endPoint x: 631, endPoint y: 356, distance: 59.6
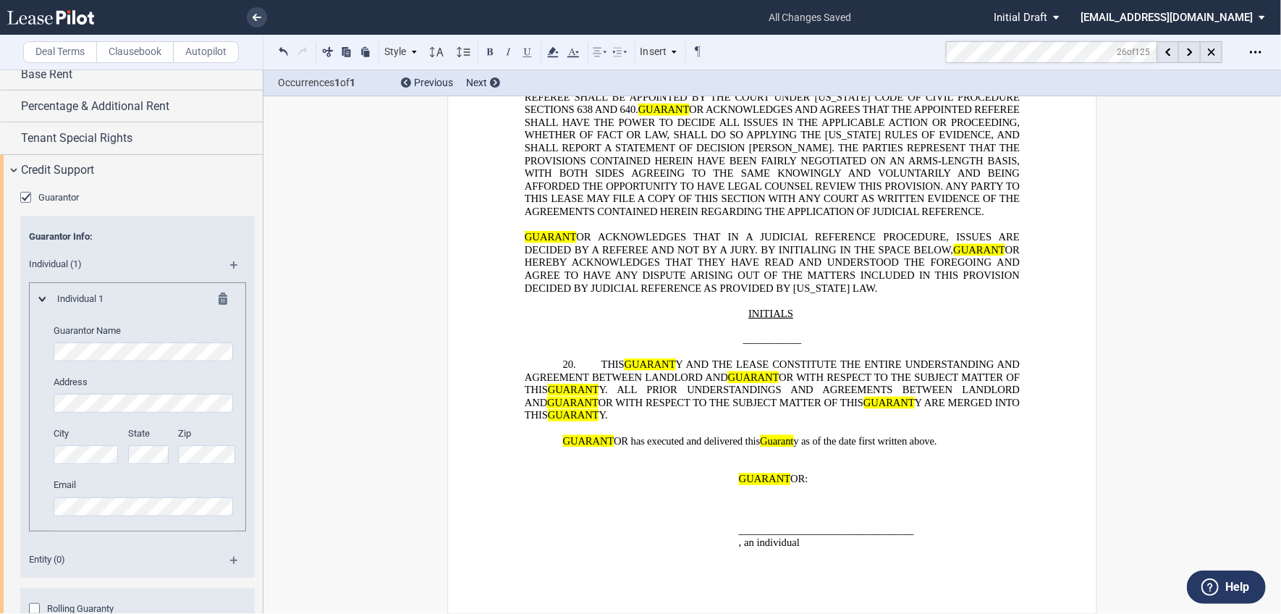
drag, startPoint x: 596, startPoint y: 312, endPoint x: 646, endPoint y: 354, distance: 65.2
drag, startPoint x: 598, startPoint y: 377, endPoint x: 868, endPoint y: 393, distance: 270.3
drag, startPoint x: 868, startPoint y: 393, endPoint x: 765, endPoint y: 382, distance: 102.6
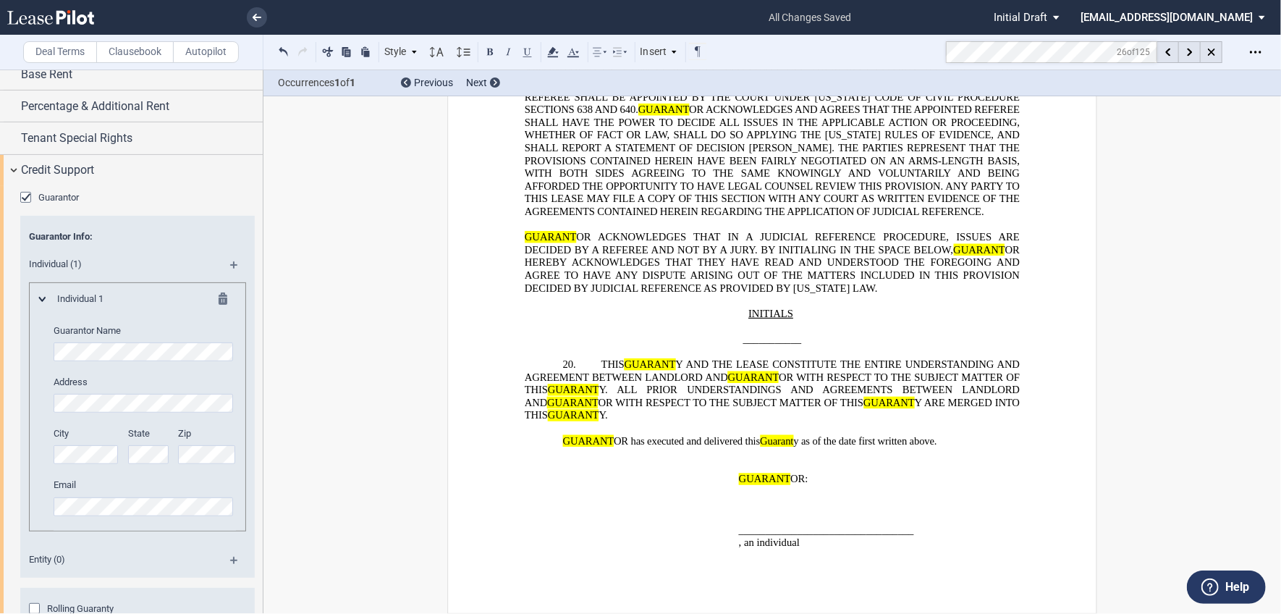
copy span "This Guarant y will be binding on and inure to the benefit of Landlord and Guar…"
drag, startPoint x: 596, startPoint y: 205, endPoint x: 1070, endPoint y: 561, distance: 593.2
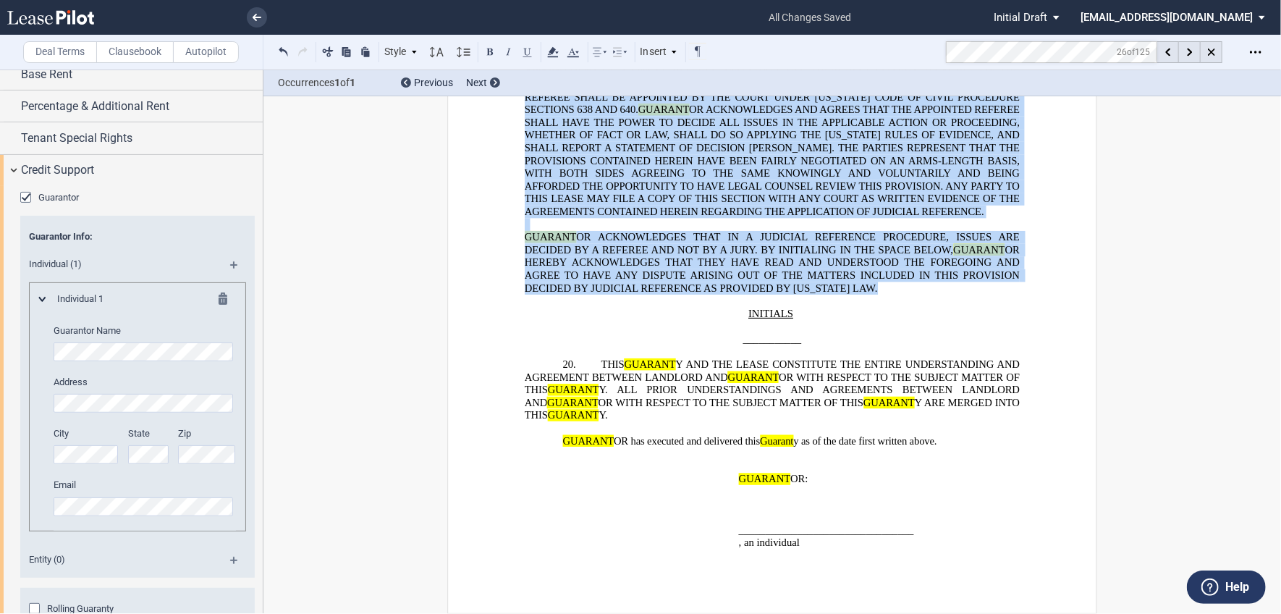
drag, startPoint x: 592, startPoint y: 226, endPoint x: 887, endPoint y: 377, distance: 331.7
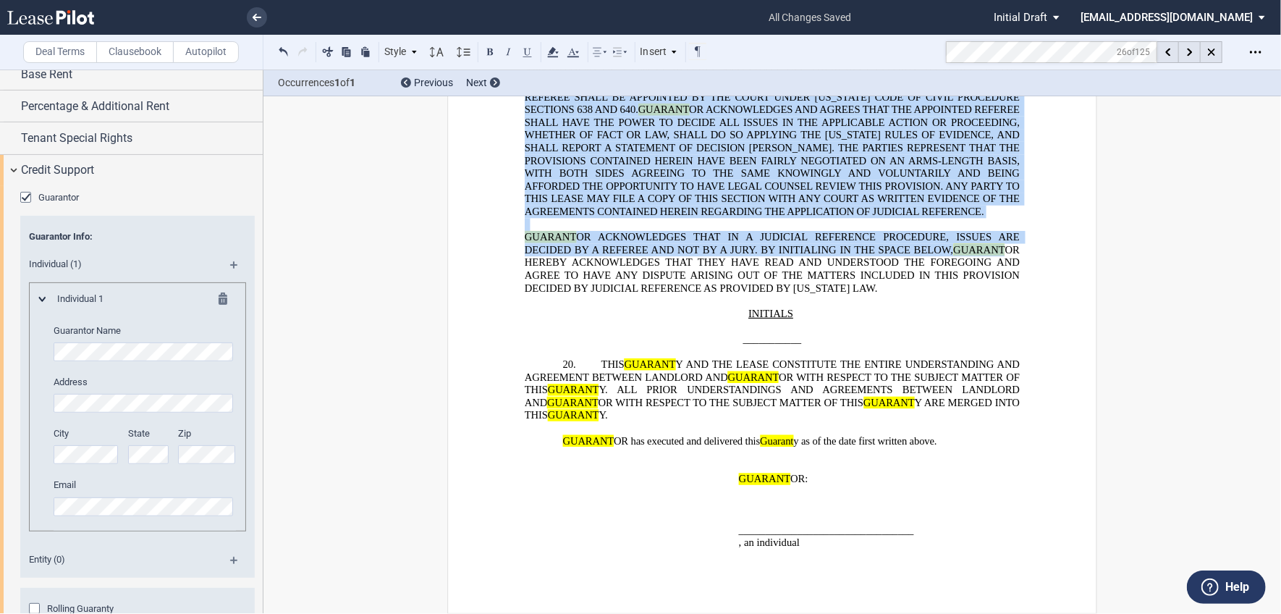
drag, startPoint x: 887, startPoint y: 377, endPoint x: 846, endPoint y: 221, distance: 161.6
copy div "Lor ipsumdo sitame cons Adipisc e se do eiusmod tempo inc utlaboreetd ma aliqua…"
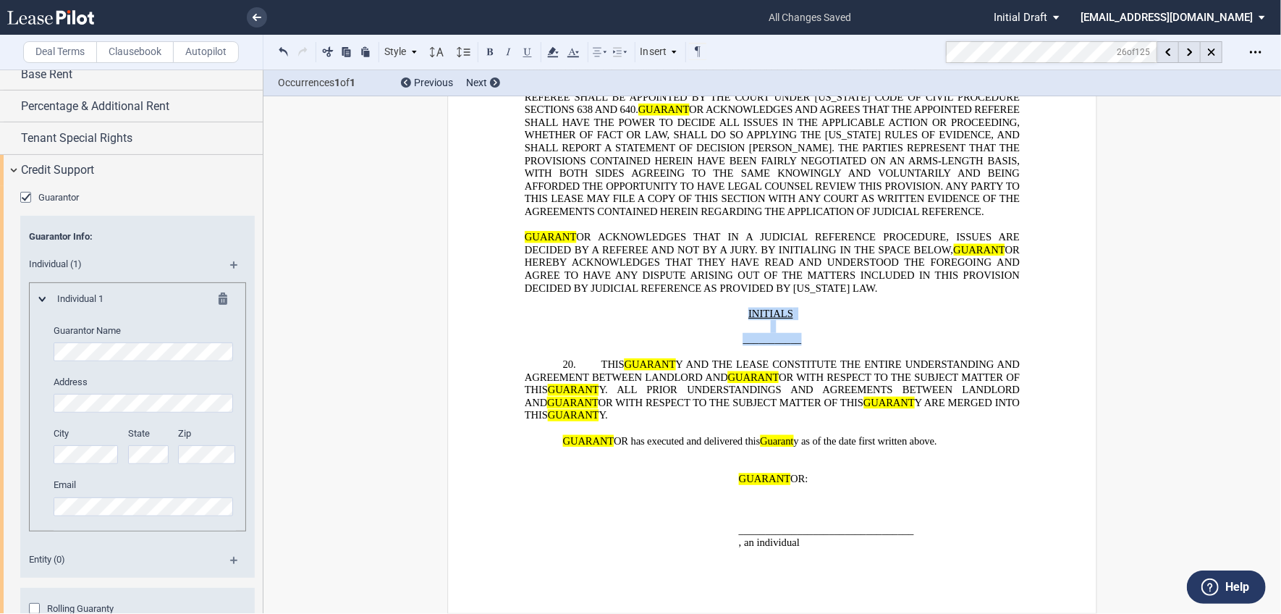
drag, startPoint x: 734, startPoint y: 408, endPoint x: 798, endPoint y: 431, distance: 67.7
click at [798, 345] on div "!!SET_LEVEL_0!! !!AGREEMENT_LEVEL_1!! 19. GUARANT OR HEREBY EXPRESSLY AGREES TH…" at bounding box center [772, 135] width 495 height 420
click at [704, 294] on span "GUARANT OR ACKNOWLEDGES THAT IN A JUDICIAL REFERENCE PROCEDURE, ISSUES ARE DECI…" at bounding box center [774, 262] width 498 height 63
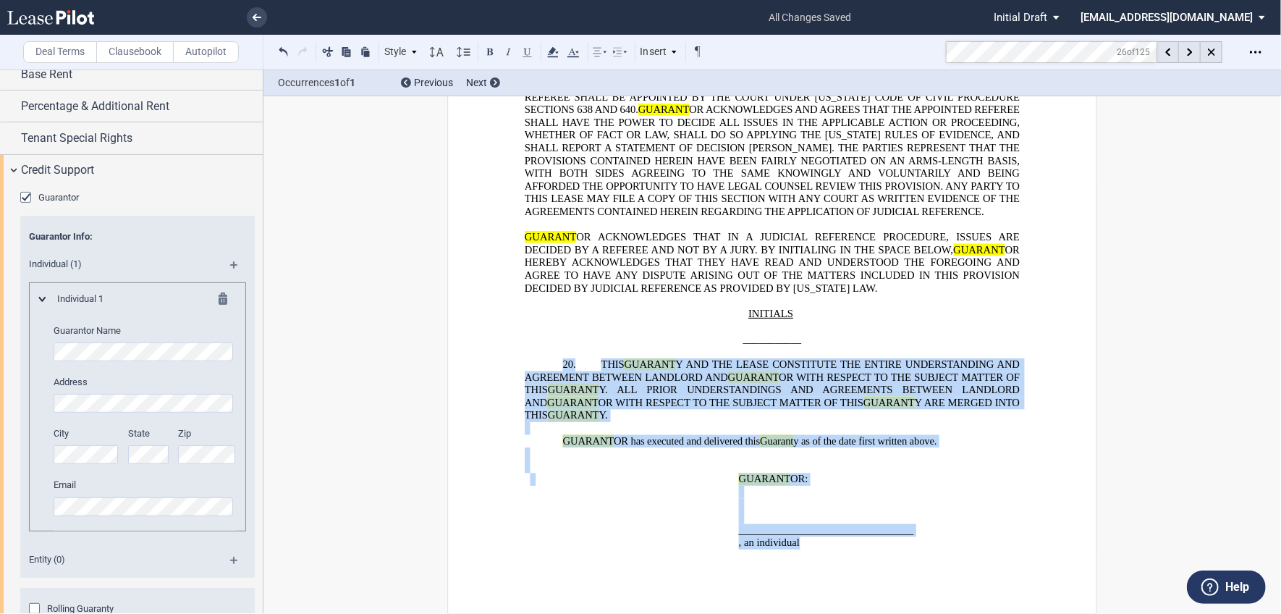
drag, startPoint x: 601, startPoint y: 349, endPoint x: 857, endPoint y: 543, distance: 321.8
drag, startPoint x: 857, startPoint y: 543, endPoint x: 749, endPoint y: 373, distance: 201.7
copy div "!!SET_LEVEL_0!! !!AGREEMENT_LEVEL_1!! 20. THIS GUARANT Y AND THE LEASE CONSTITU…"
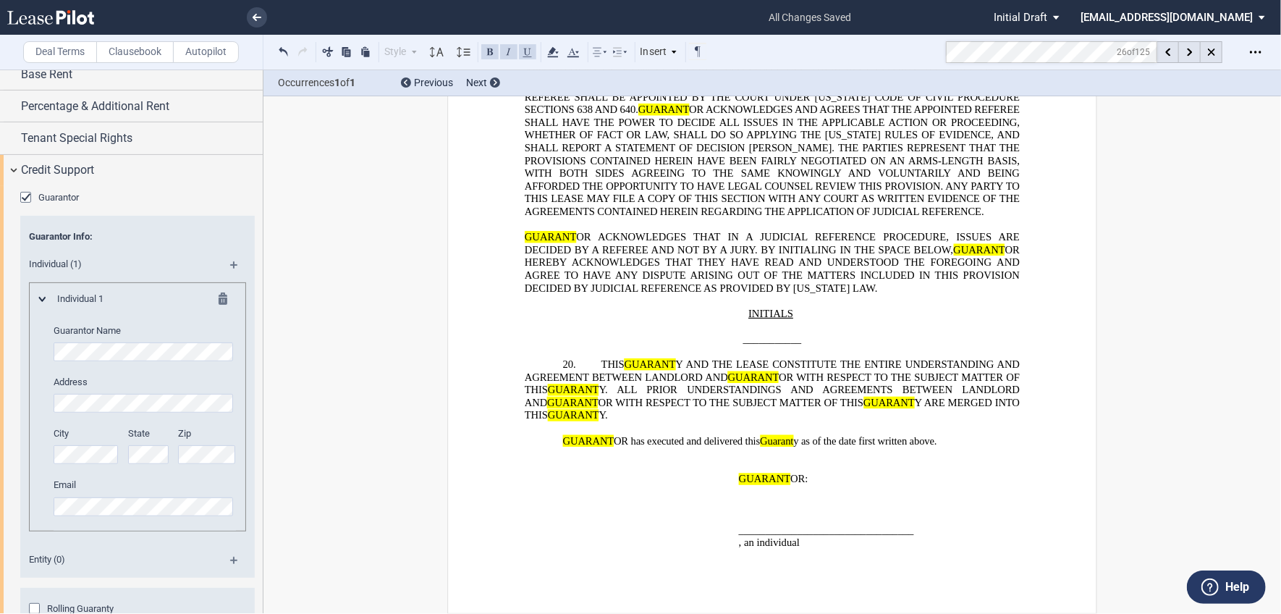
click at [1111, 394] on div "Deal Terms Clausebook Autopilot Style Normal 8pt 9pt 10pt 10.5pt 11pt 12pt 14pt…" at bounding box center [640, 341] width 1281 height 544
click at [1237, 416] on div "Deal Terms Clausebook Autopilot Style Normal 8pt 9pt 10pt 10.5pt 11pt 12pt 14pt…" at bounding box center [640, 341] width 1281 height 544
click at [1214, 460] on div "Deal Terms Clausebook Autopilot Style Normal 8pt 9pt 10pt 10.5pt 11pt 12pt 14pt…" at bounding box center [640, 341] width 1281 height 544
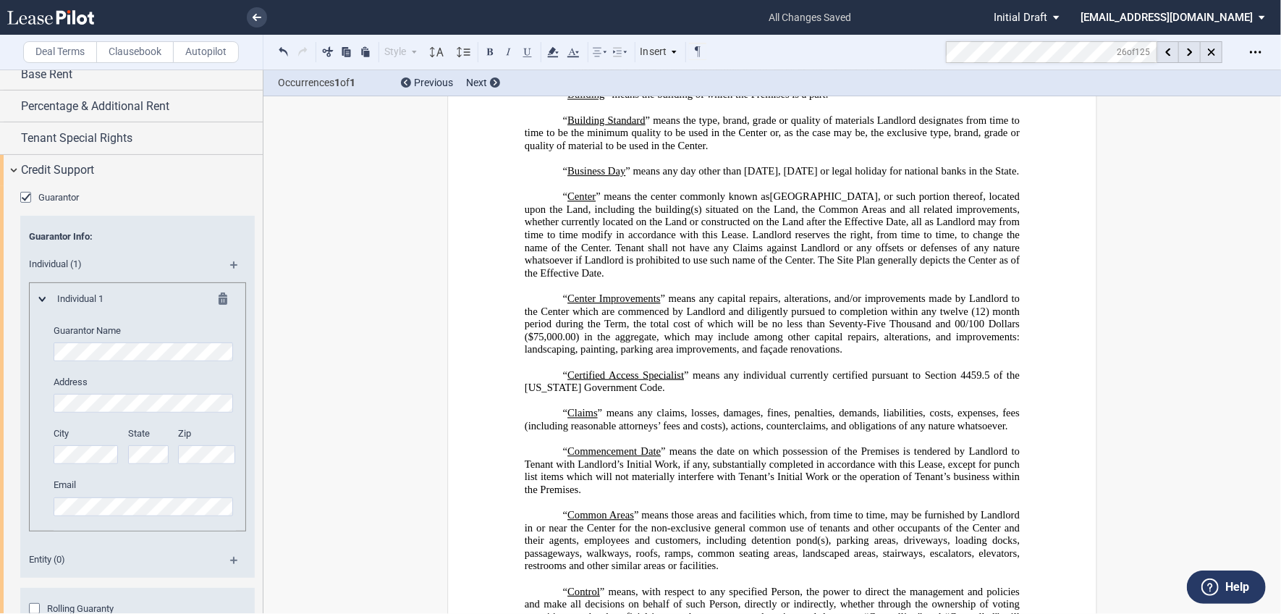
scroll to position [708, 0]
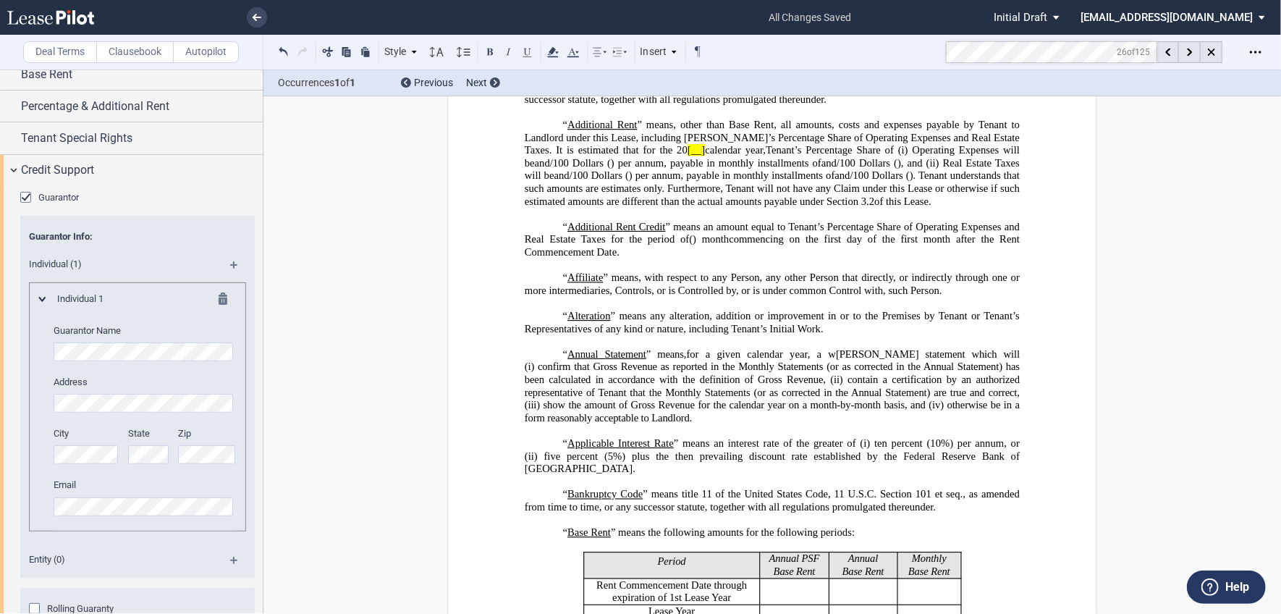
scroll to position [56, 0]
